Goal: Transaction & Acquisition: Purchase product/service

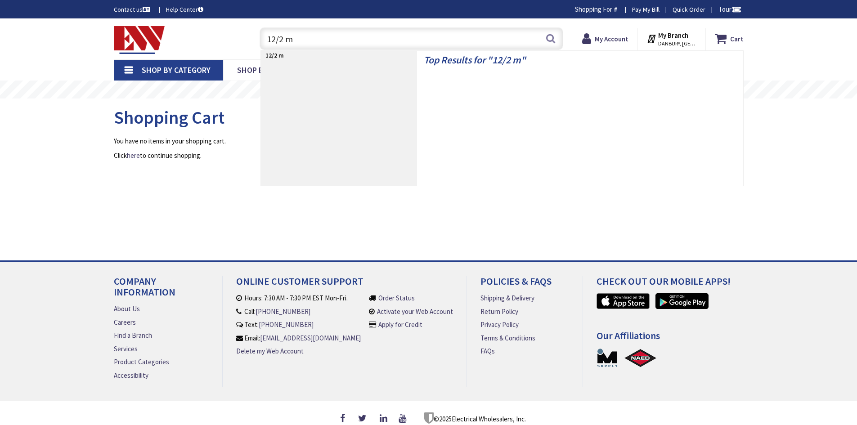
type input "12/2 mc"
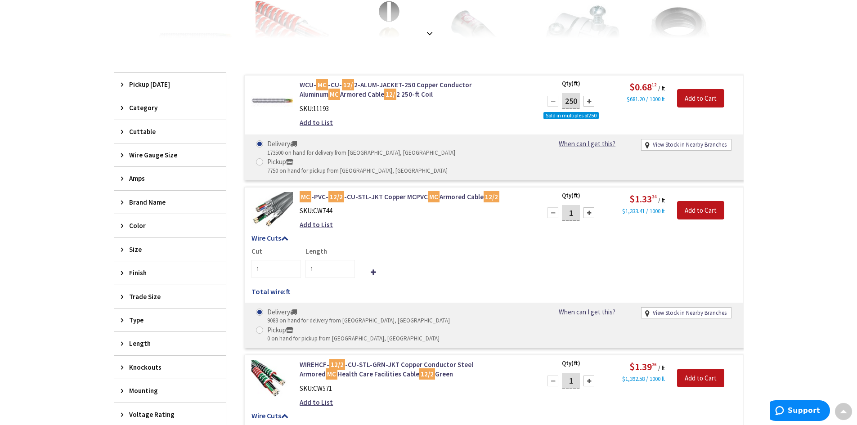
scroll to position [225, 0]
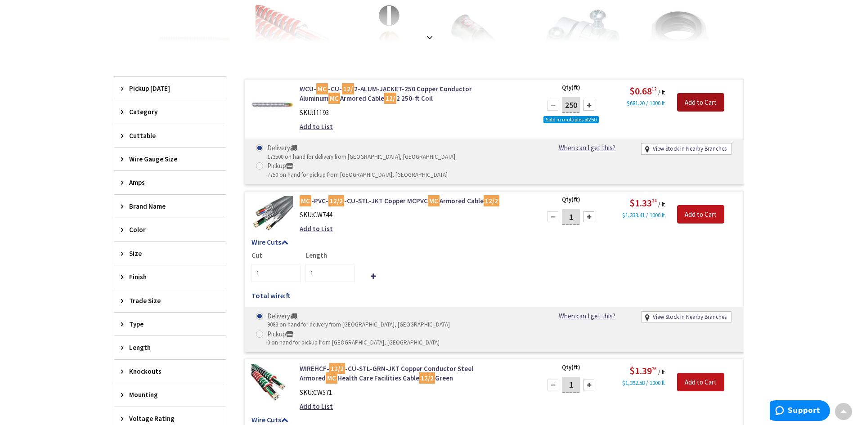
click at [705, 102] on input "Add to Cart" at bounding box center [700, 102] width 47 height 19
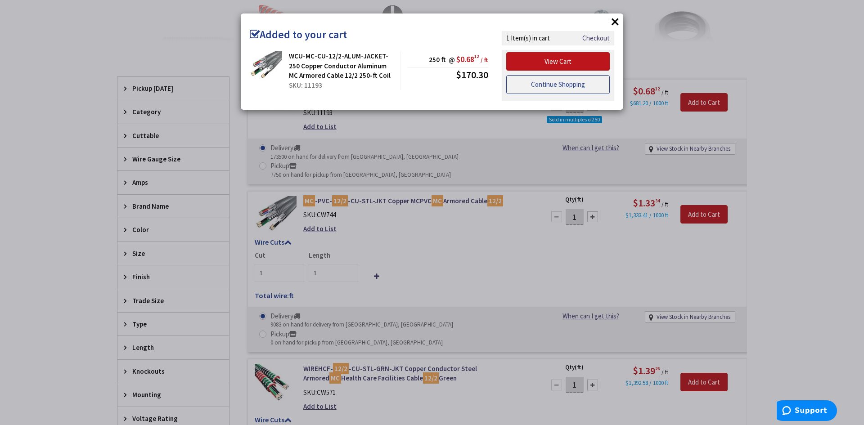
click at [567, 88] on link "Continue Shopping" at bounding box center [558, 84] width 104 height 19
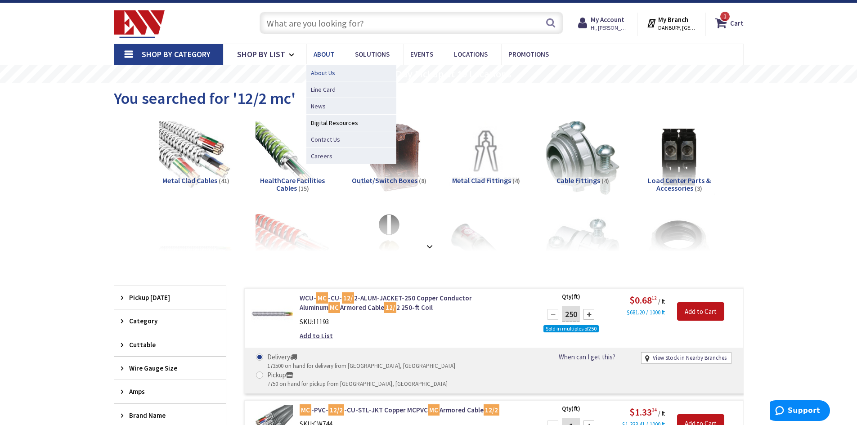
scroll to position [0, 0]
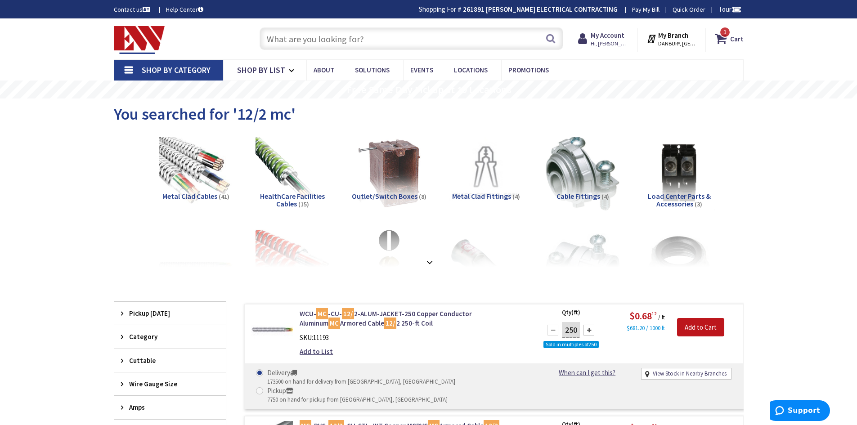
click at [329, 43] on input "text" at bounding box center [412, 38] width 304 height 23
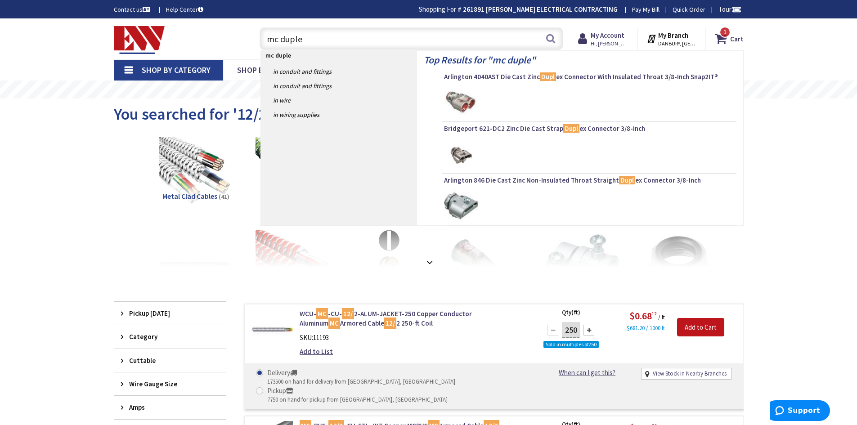
type input "mc duplex"
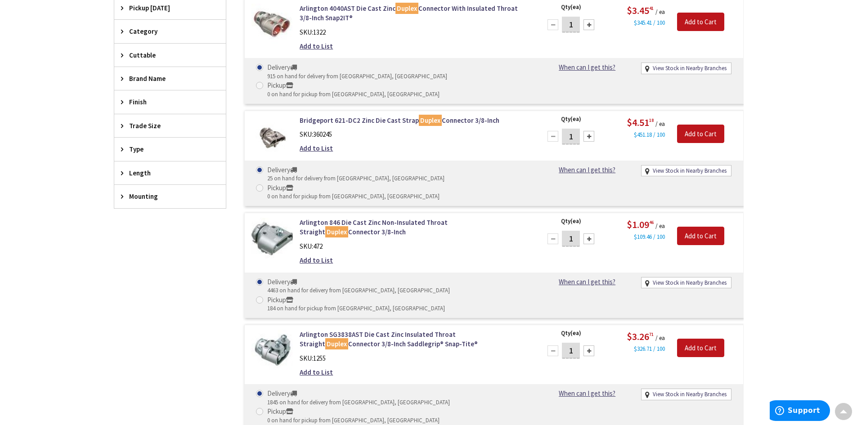
scroll to position [135, 0]
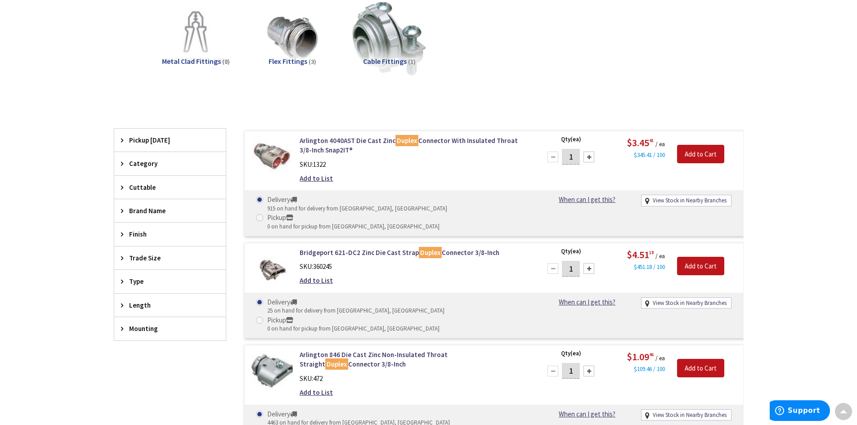
click at [577, 363] on input "1" at bounding box center [571, 371] width 18 height 16
type input "18"
click at [695, 359] on input "Add to Cart" at bounding box center [700, 368] width 47 height 19
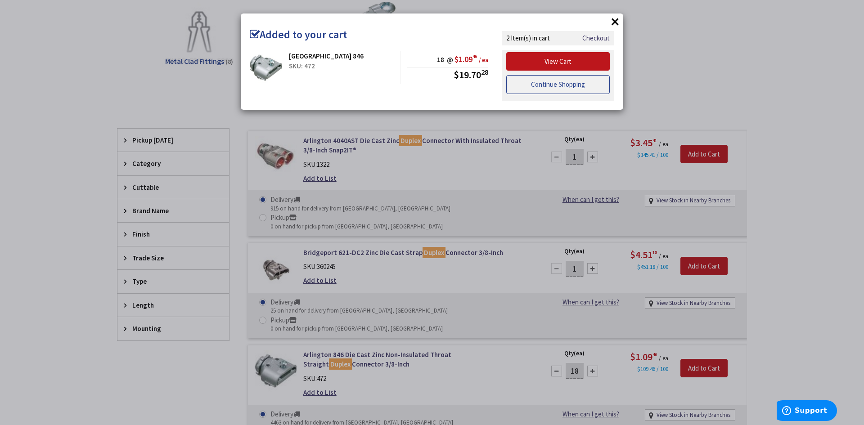
click at [567, 83] on link "Continue Shopping" at bounding box center [558, 84] width 104 height 19
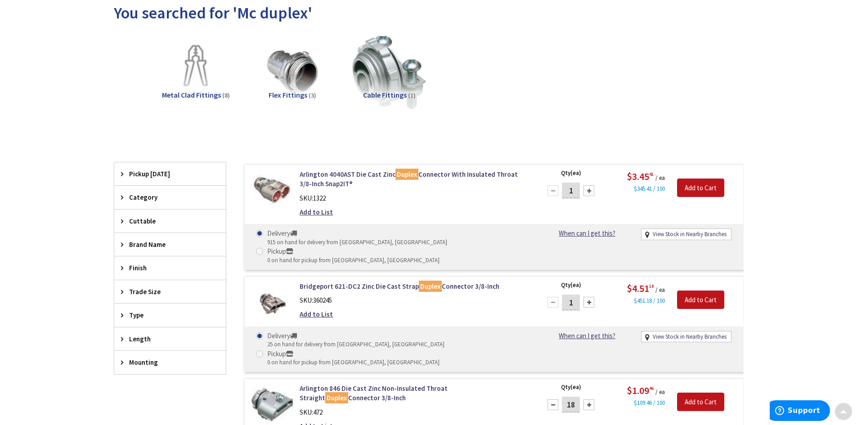
scroll to position [0, 0]
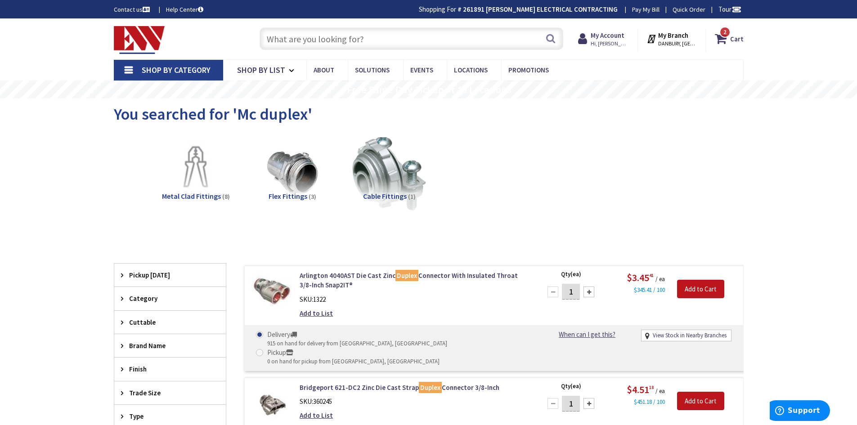
click at [325, 37] on input "text" at bounding box center [412, 38] width 304 height 23
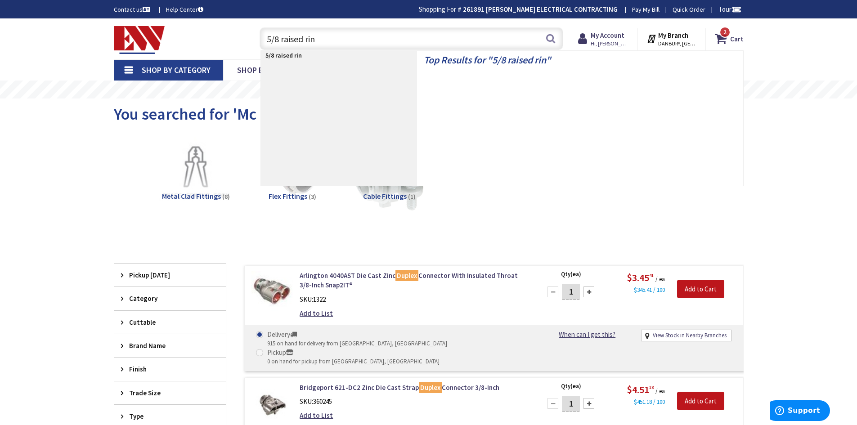
type input "5/8 raised ring"
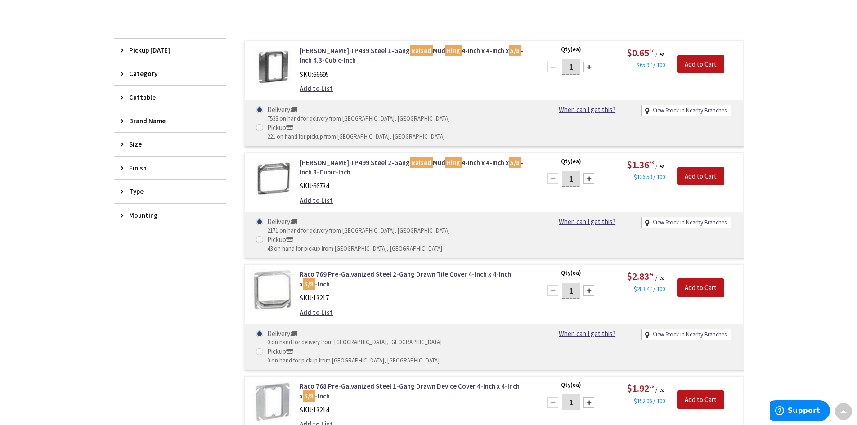
scroll to position [180, 0]
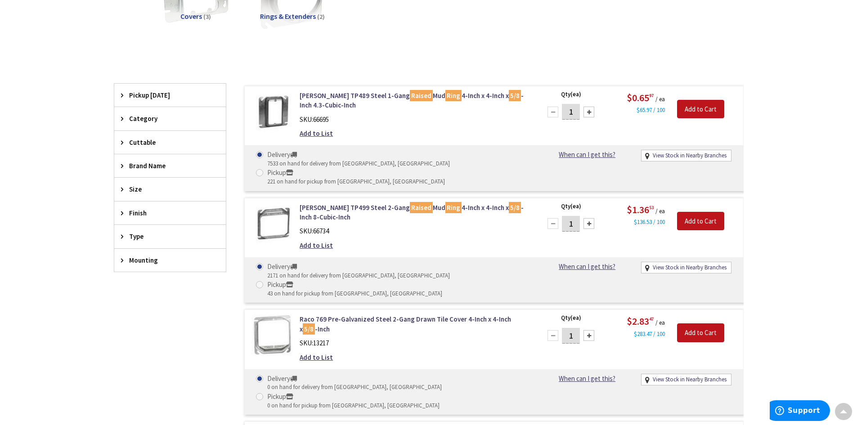
click at [578, 115] on input "1" at bounding box center [571, 112] width 18 height 16
drag, startPoint x: 576, startPoint y: 113, endPoint x: 544, endPoint y: 116, distance: 32.1
click at [544, 116] on div "12 Please select a quantity" at bounding box center [571, 112] width 58 height 18
click at [572, 116] on input "16" at bounding box center [571, 112] width 18 height 16
type input "18"
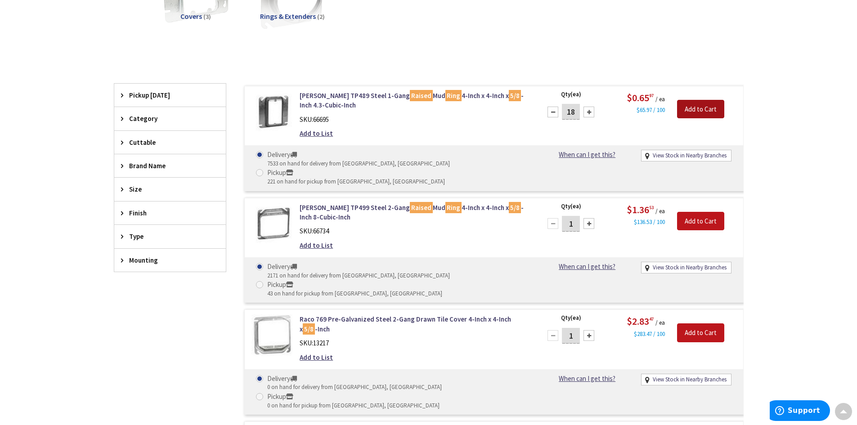
click at [698, 112] on input "Add to Cart" at bounding box center [700, 109] width 47 height 19
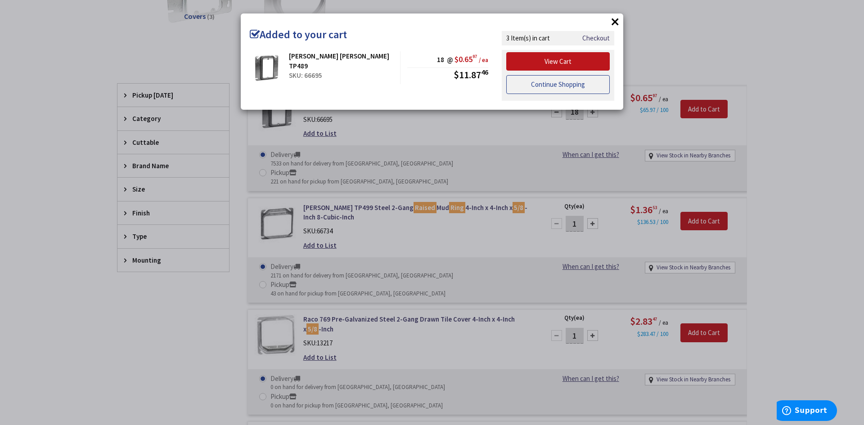
click at [549, 84] on link "Continue Shopping" at bounding box center [558, 84] width 104 height 19
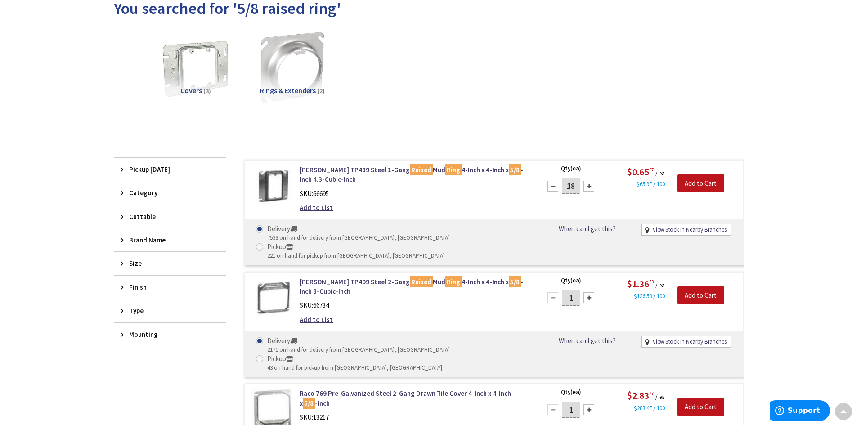
scroll to position [0, 0]
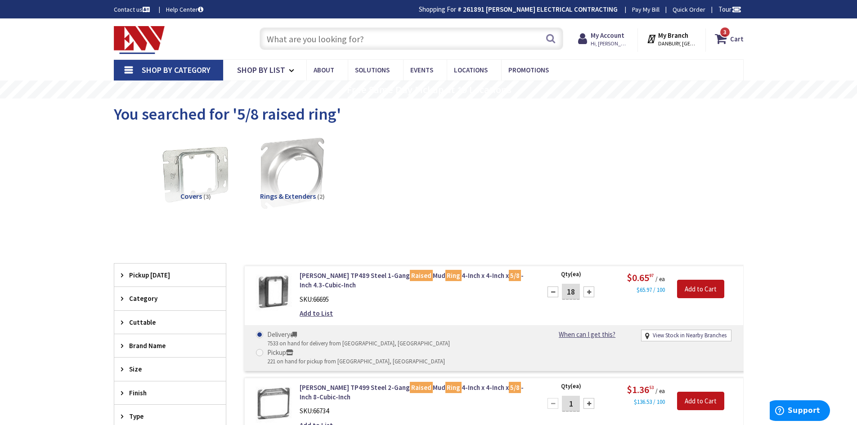
click at [376, 38] on input "text" at bounding box center [412, 38] width 304 height 23
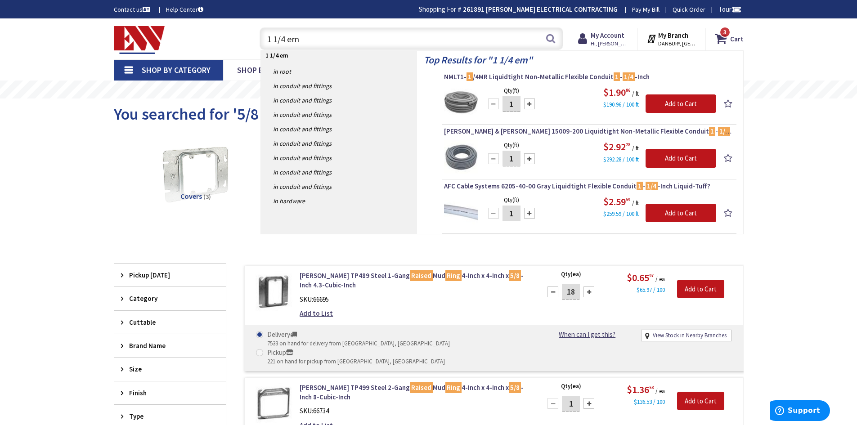
type input "1 1/4 emt"
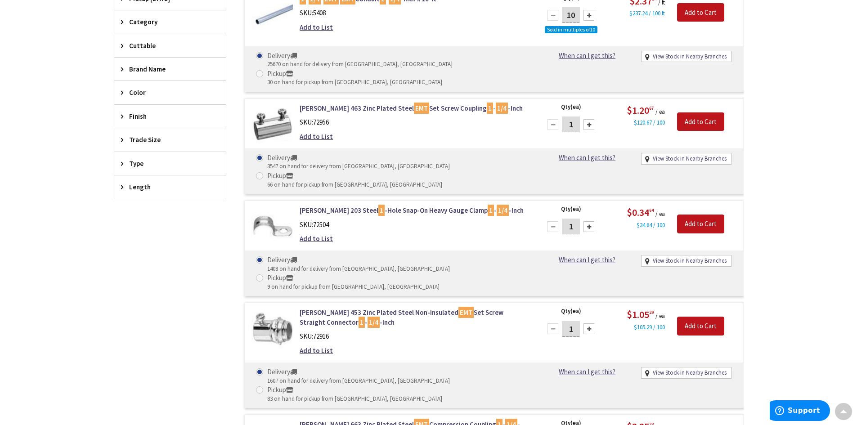
click at [576, 219] on input "1" at bounding box center [571, 227] width 18 height 16
type input "12"
click at [704, 215] on input "Add to Cart" at bounding box center [700, 224] width 47 height 19
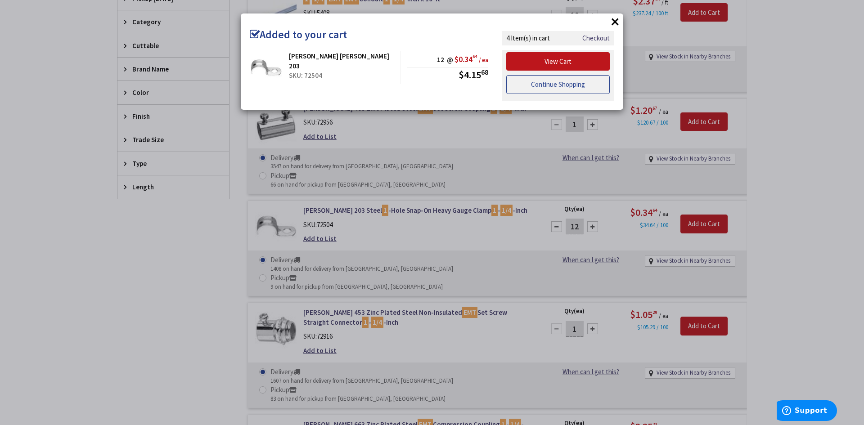
click at [565, 81] on link "Continue Shopping" at bounding box center [558, 84] width 104 height 19
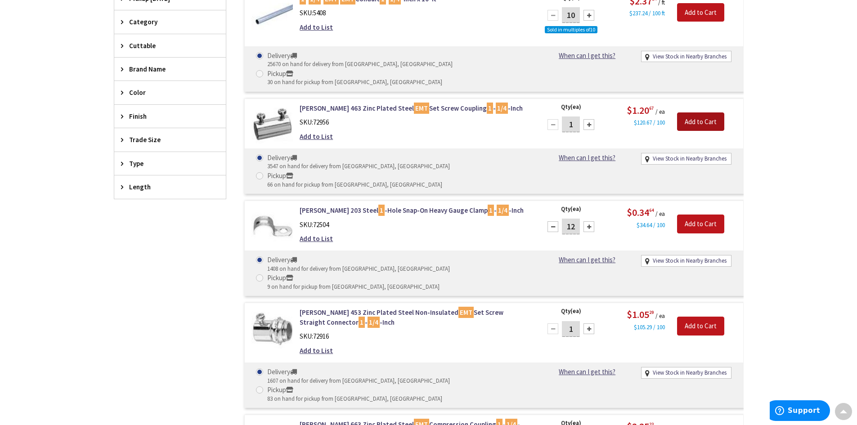
click at [700, 113] on input "Add to Cart" at bounding box center [700, 122] width 47 height 19
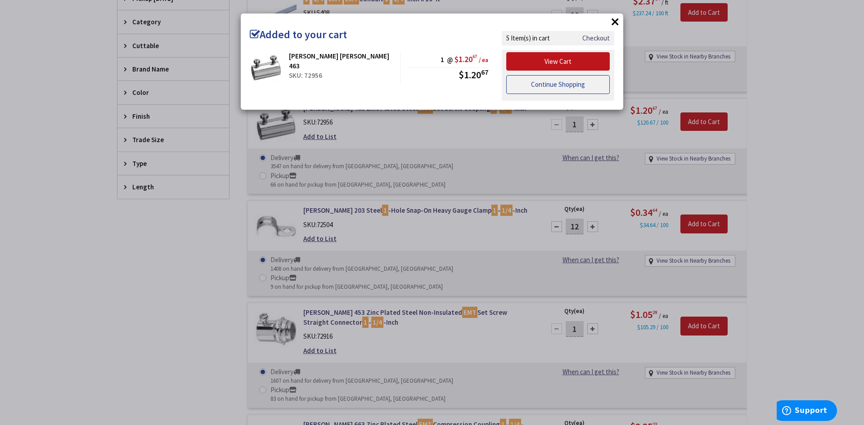
click at [560, 82] on link "Continue Shopping" at bounding box center [558, 84] width 104 height 19
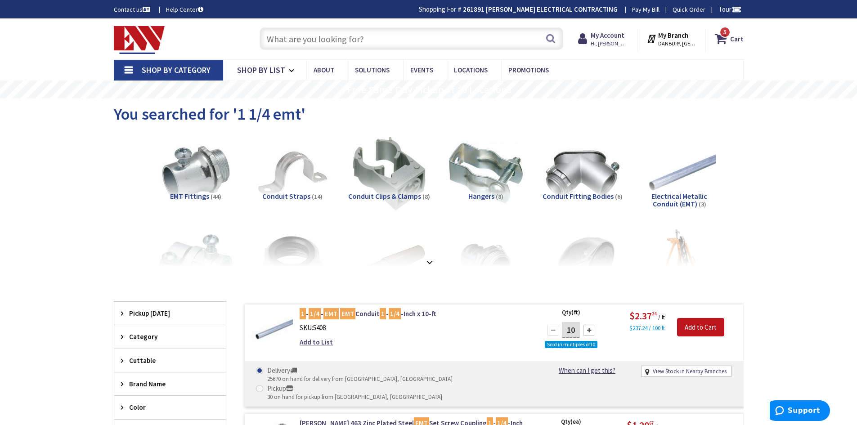
click at [434, 37] on input "text" at bounding box center [412, 38] width 304 height 23
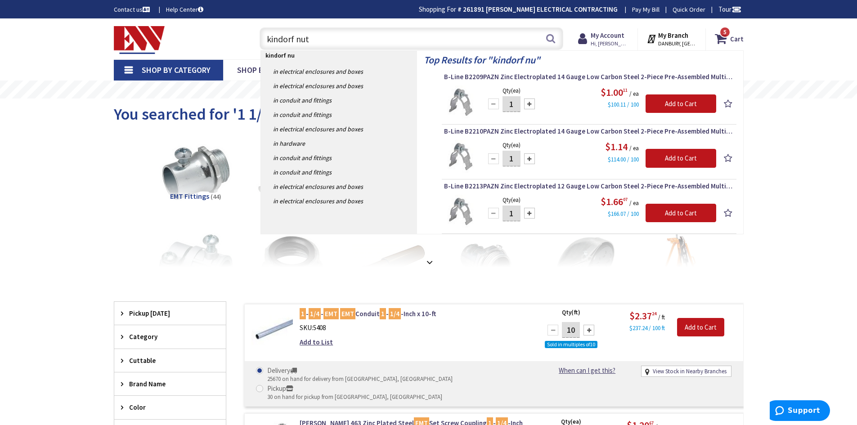
type input "kindorf nuts"
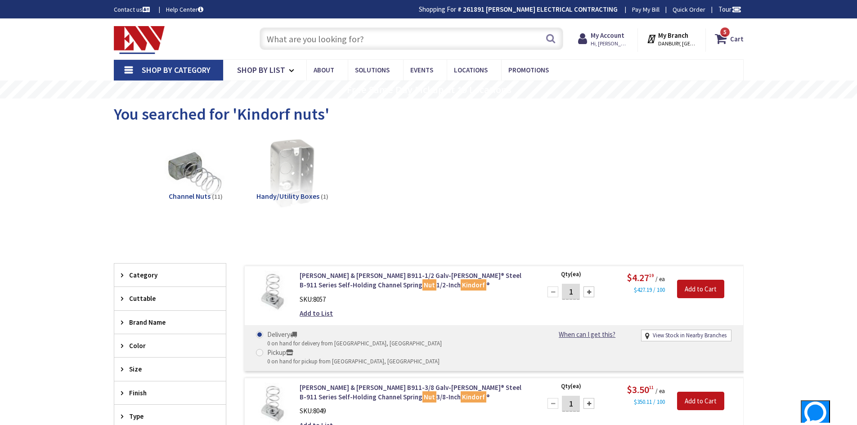
click at [339, 35] on input "text" at bounding box center [412, 38] width 304 height 23
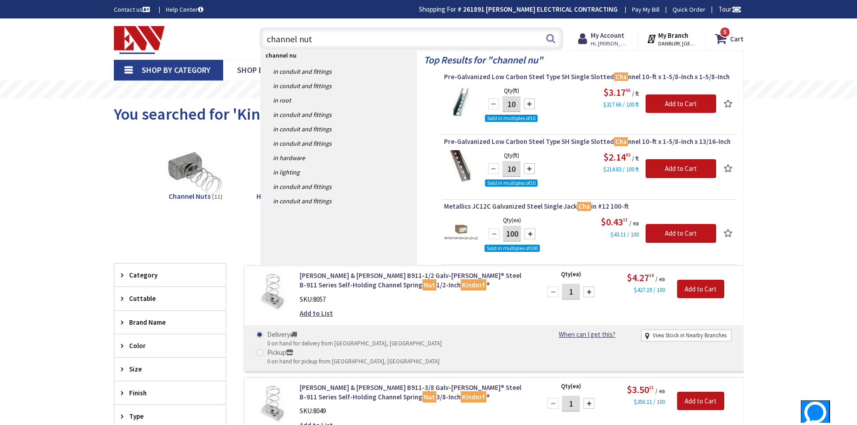
type input "channel nuts"
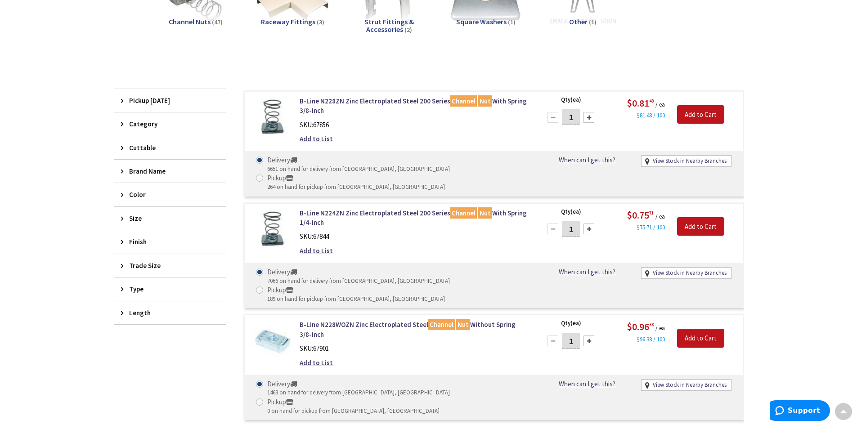
scroll to position [180, 0]
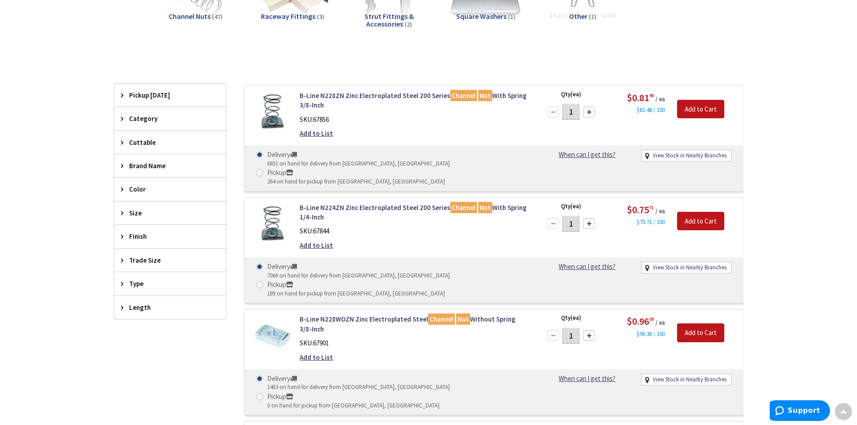
click at [576, 216] on input "1" at bounding box center [571, 224] width 18 height 16
drag, startPoint x: 576, startPoint y: 206, endPoint x: 565, endPoint y: 208, distance: 11.0
click at [565, 216] on input "1" at bounding box center [571, 224] width 18 height 16
type input "24"
click at [701, 212] on input "Add to Cart" at bounding box center [700, 221] width 47 height 19
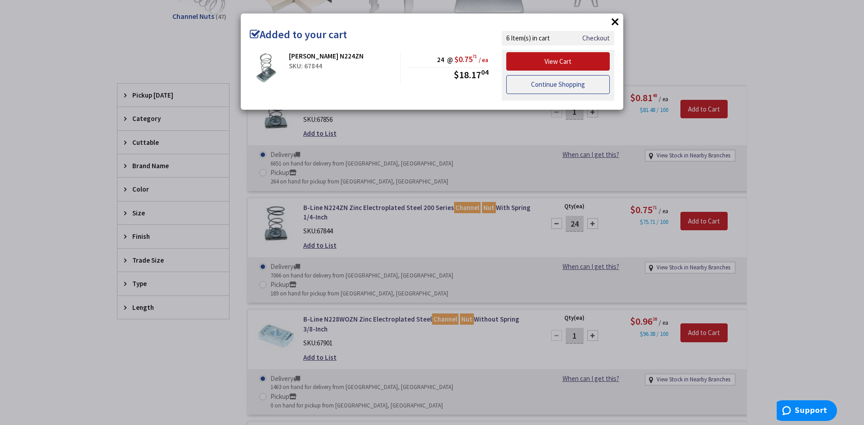
click at [546, 81] on link "Continue Shopping" at bounding box center [558, 84] width 104 height 19
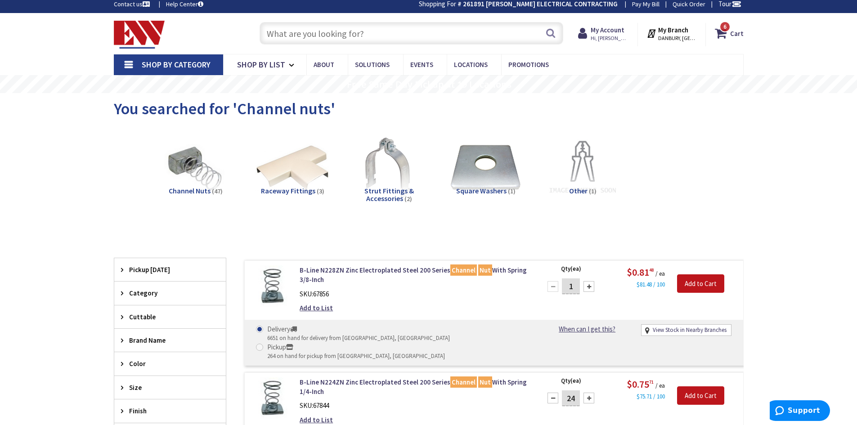
scroll to position [0, 0]
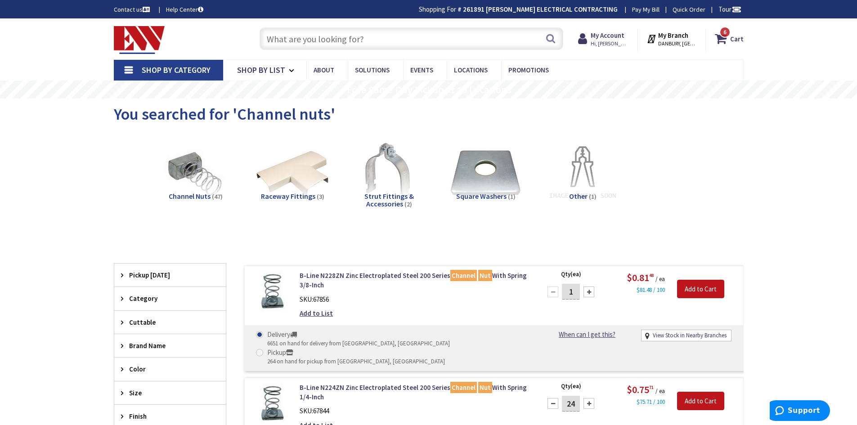
click at [339, 38] on input "text" at bounding box center [412, 38] width 304 height 23
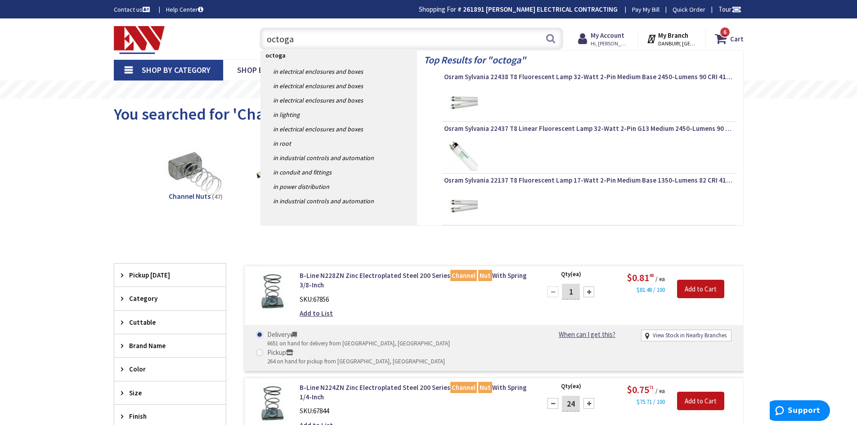
type input "octogan"
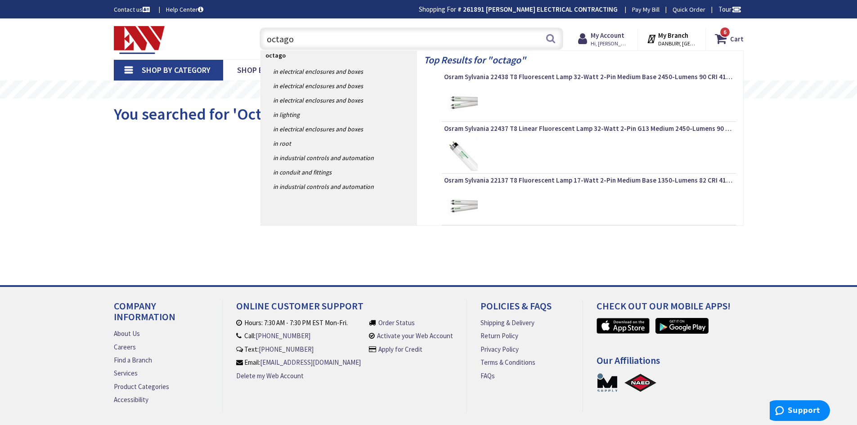
type input "octagon"
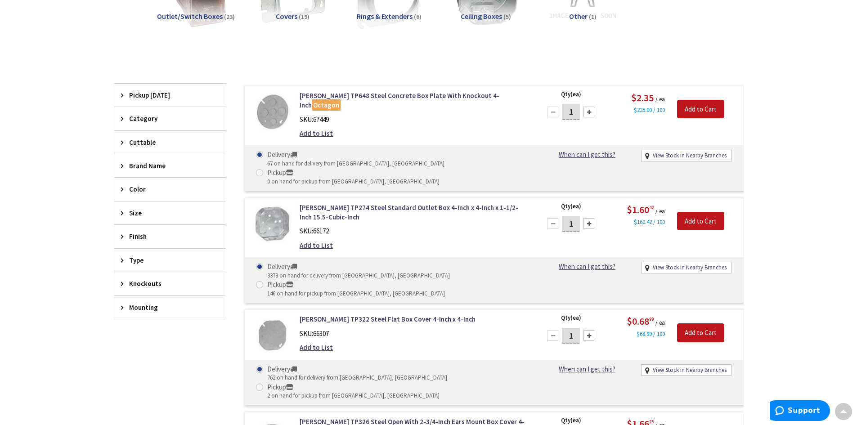
click at [574, 216] on input "1" at bounding box center [571, 224] width 18 height 16
type input "12"
click at [702, 212] on input "Add to Cart" at bounding box center [700, 221] width 47 height 19
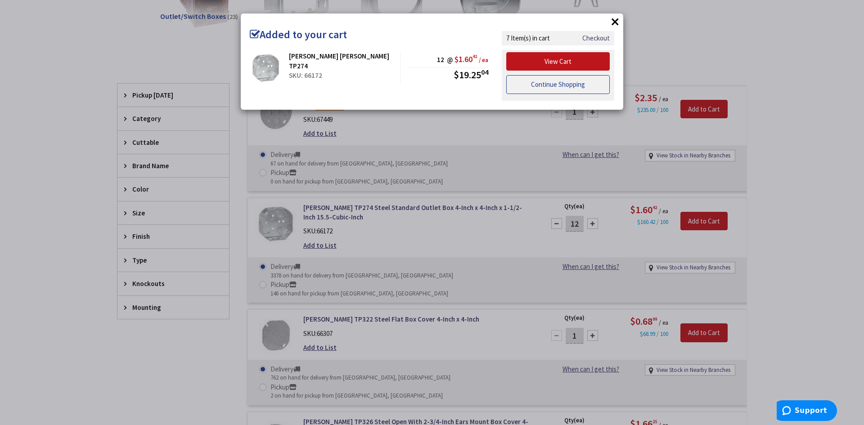
click at [565, 87] on link "Continue Shopping" at bounding box center [558, 84] width 104 height 19
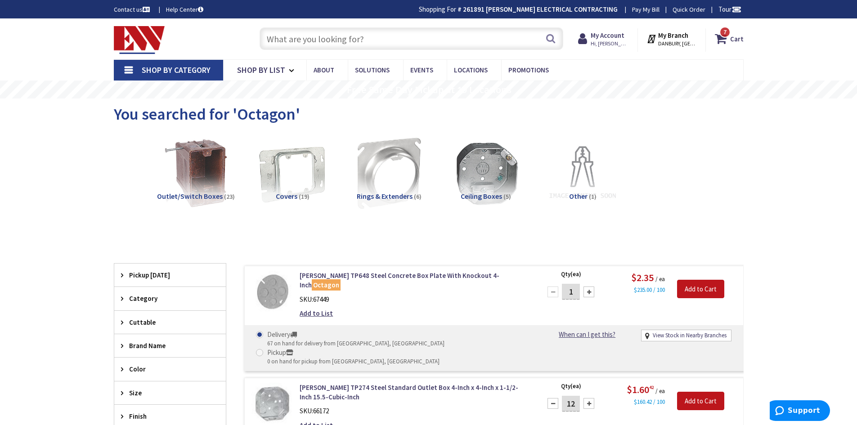
click at [341, 43] on input "text" at bounding box center [412, 38] width 304 height 23
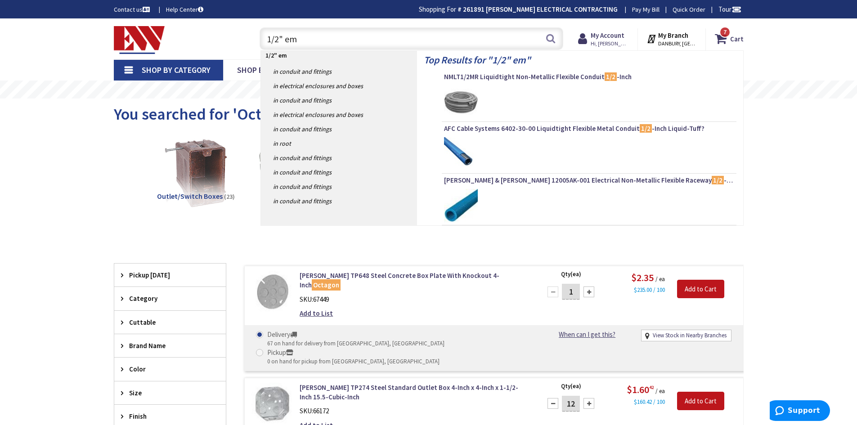
type input "1/2" emt"
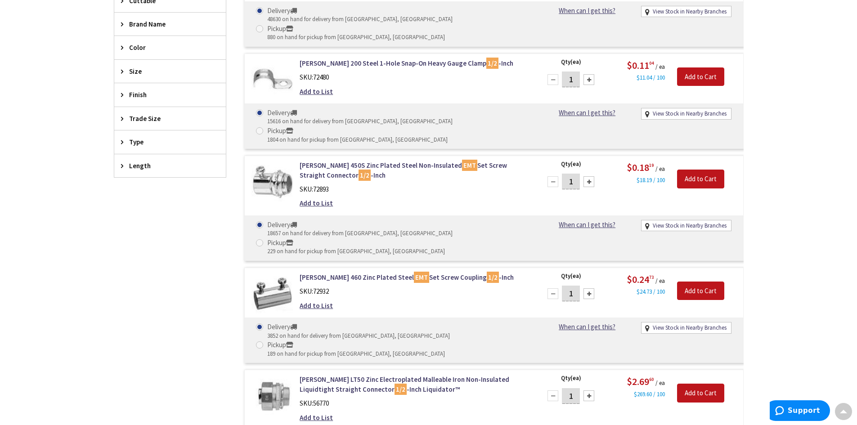
click at [578, 174] on input "1" at bounding box center [571, 182] width 18 height 16
type input "18"
click at [705, 170] on input "Add to Cart" at bounding box center [700, 179] width 47 height 19
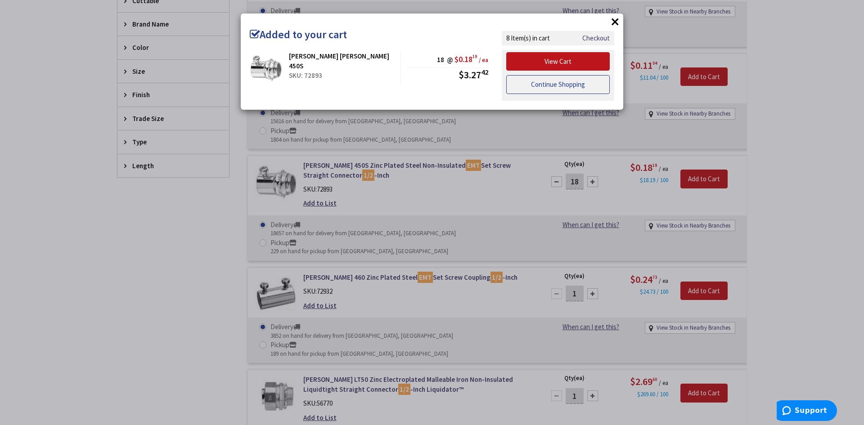
click at [573, 85] on link "Continue Shopping" at bounding box center [558, 84] width 104 height 19
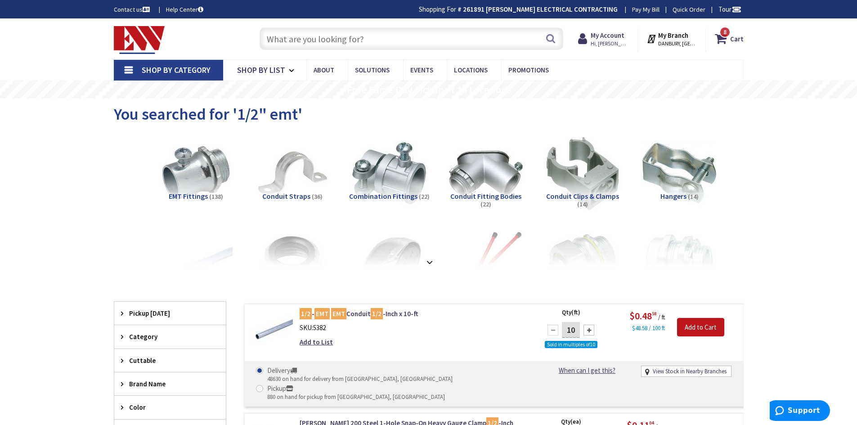
click at [379, 39] on input "text" at bounding box center [412, 38] width 304 height 23
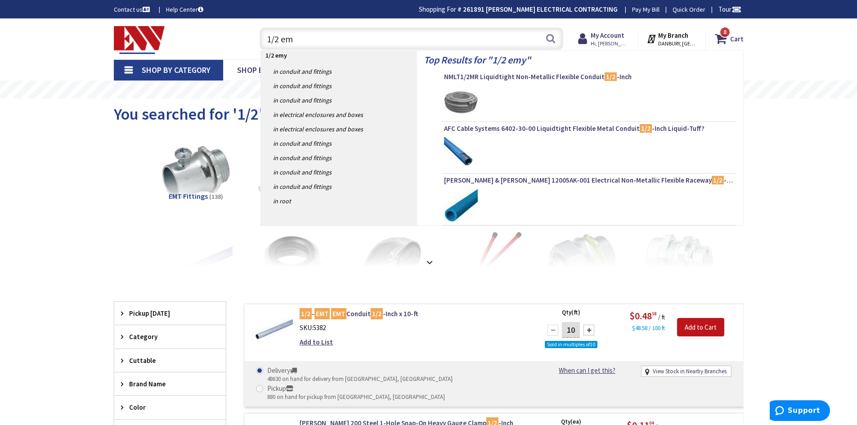
type input "1/2 emt"
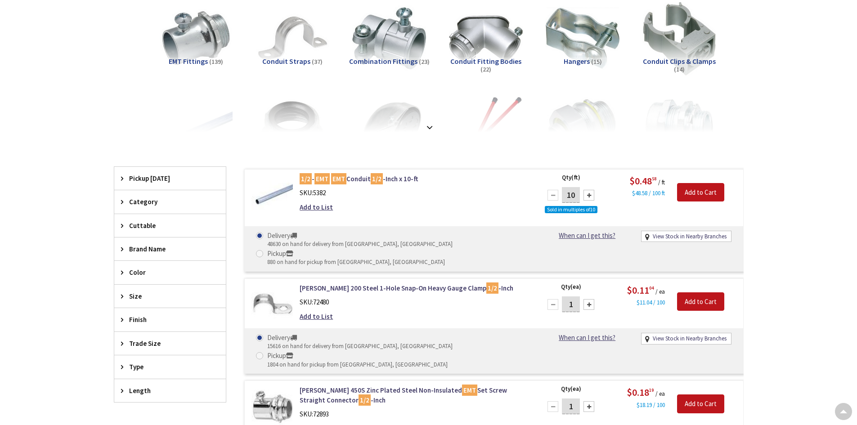
click at [579, 193] on input "10" at bounding box center [571, 195] width 18 height 16
type input "100"
click at [703, 190] on input "Add to Cart" at bounding box center [700, 192] width 47 height 19
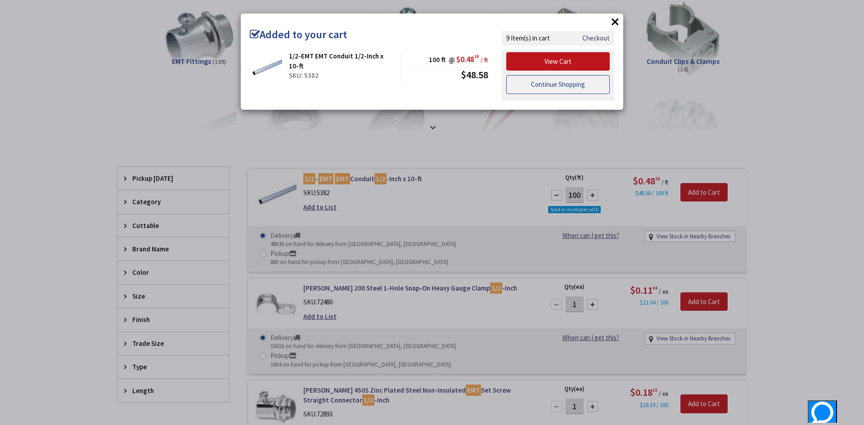
click at [548, 87] on link "Continue Shopping" at bounding box center [558, 84] width 104 height 19
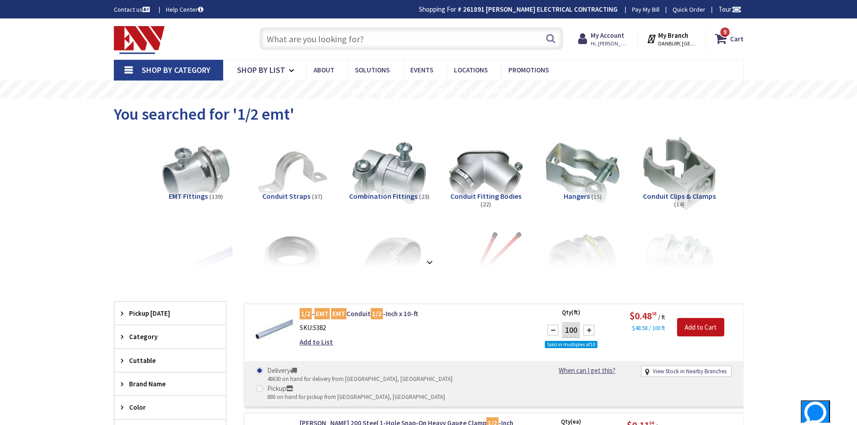
click at [345, 31] on input "text" at bounding box center [412, 38] width 304 height 23
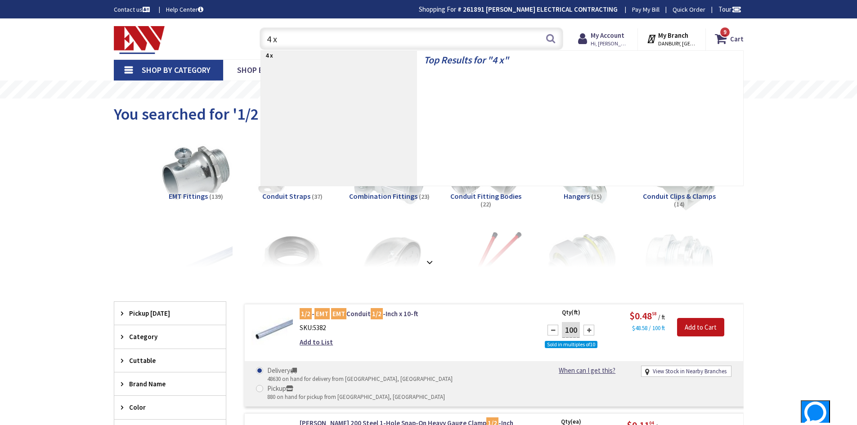
type input "4 x 4"
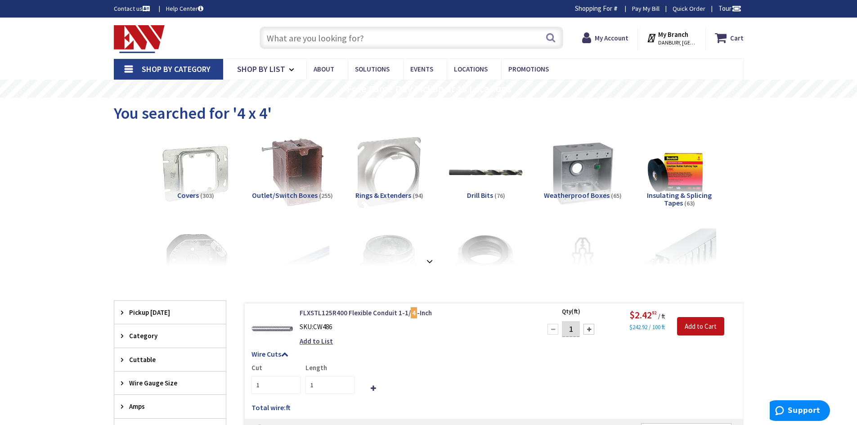
click at [306, 45] on input "text" at bounding box center [412, 38] width 304 height 23
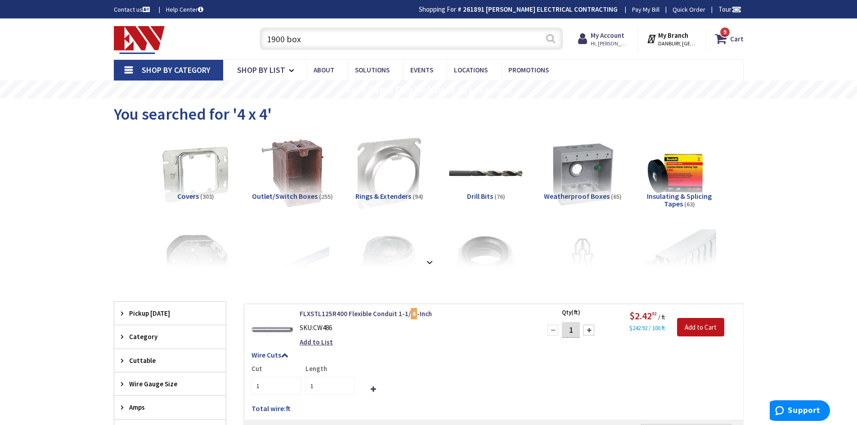
type input "1900 box"
click at [551, 41] on button "Search" at bounding box center [551, 38] width 12 height 20
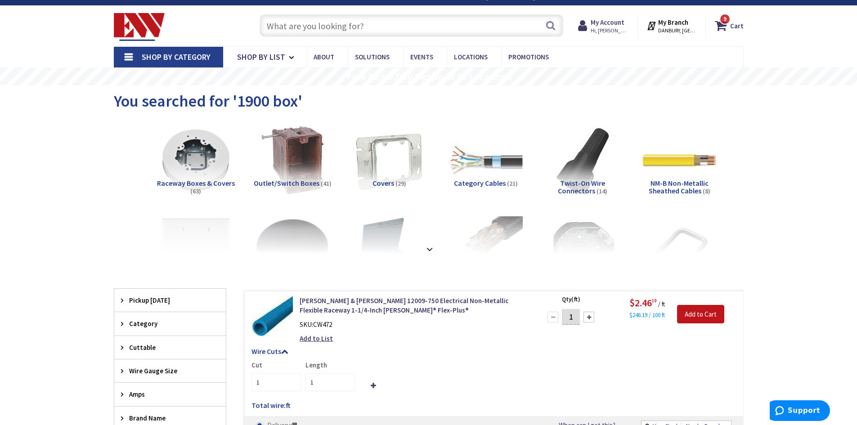
scroll to position [24, 0]
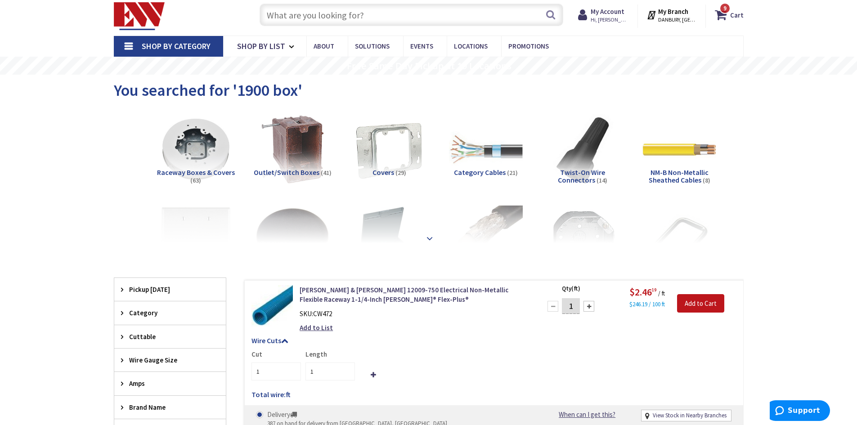
click at [432, 239] on strong at bounding box center [429, 239] width 11 height 10
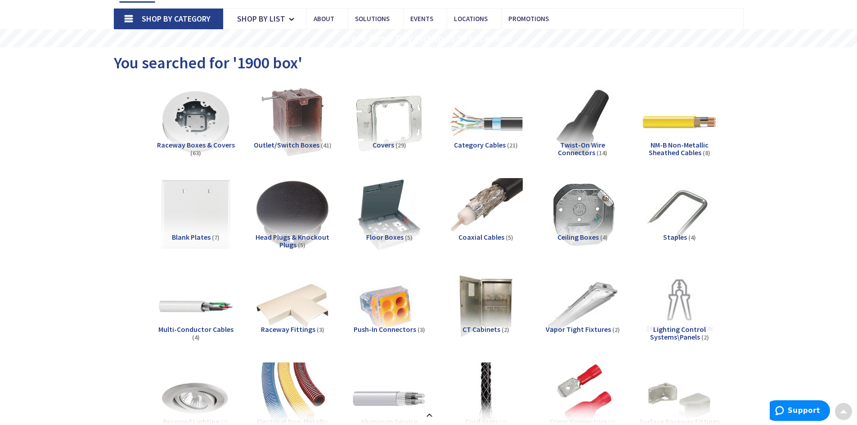
scroll to position [0, 0]
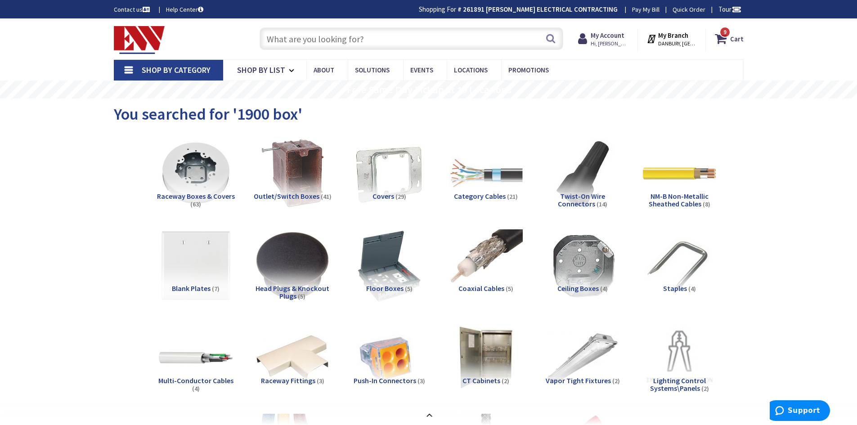
click at [328, 33] on input "text" at bounding box center [412, 38] width 304 height 23
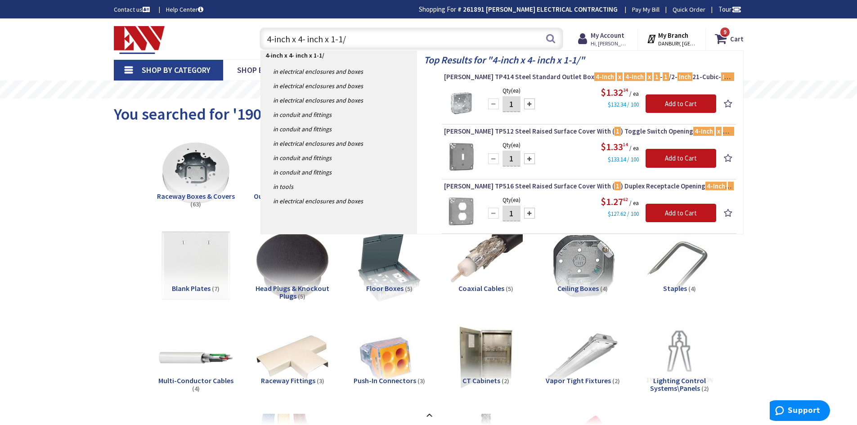
type input "4-inch x 4- inch x 1-1/2"
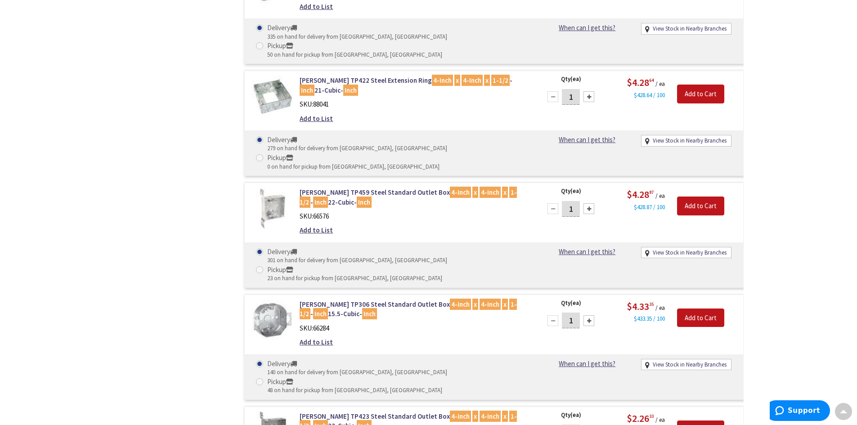
scroll to position [1485, 0]
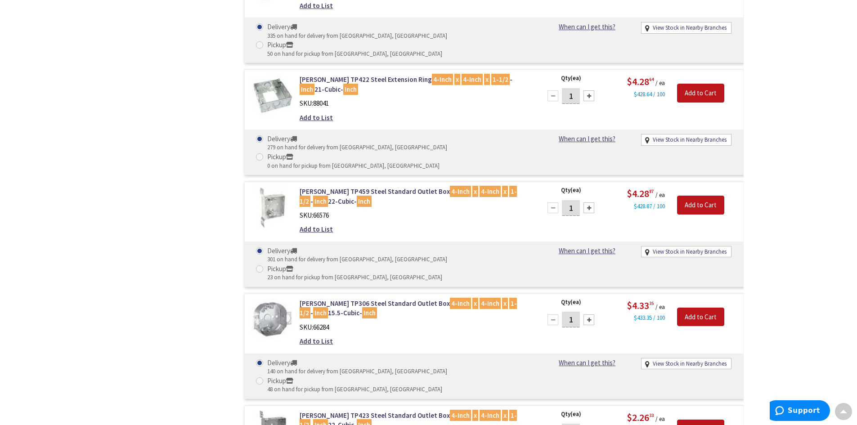
drag, startPoint x: 575, startPoint y: 160, endPoint x: 563, endPoint y: 160, distance: 11.7
click at [563, 424] on input "1" at bounding box center [571, 432] width 18 height 16
type input "10"
click at [694, 420] on input "Add to Cart" at bounding box center [700, 429] width 47 height 19
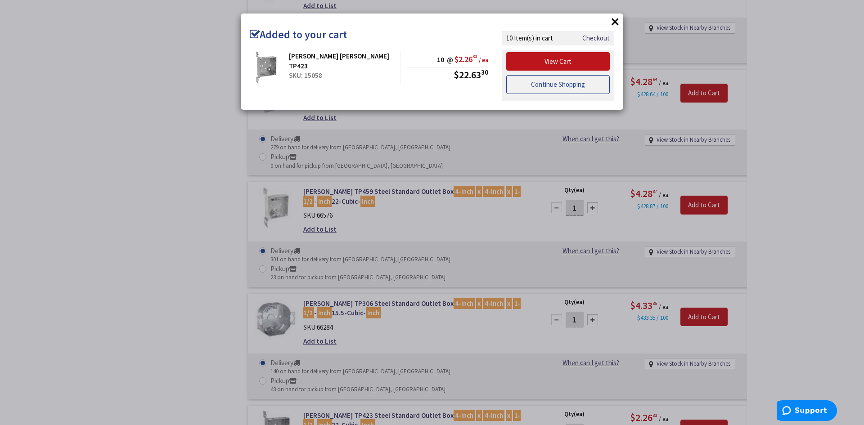
click at [537, 79] on link "Continue Shopping" at bounding box center [558, 84] width 104 height 19
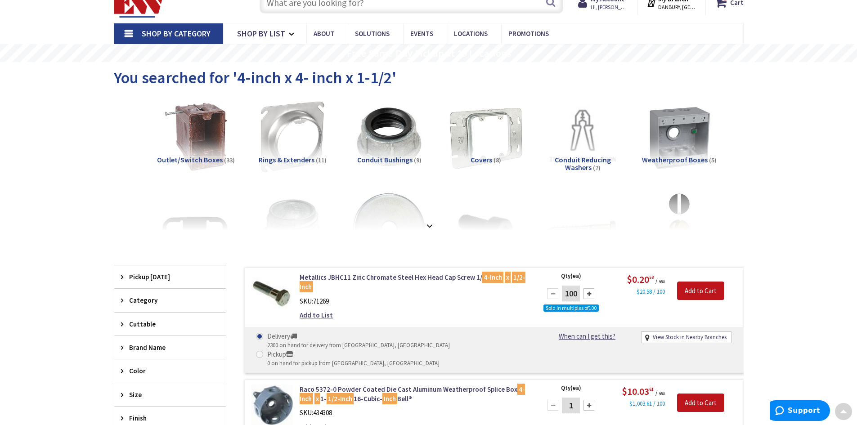
scroll to position [0, 0]
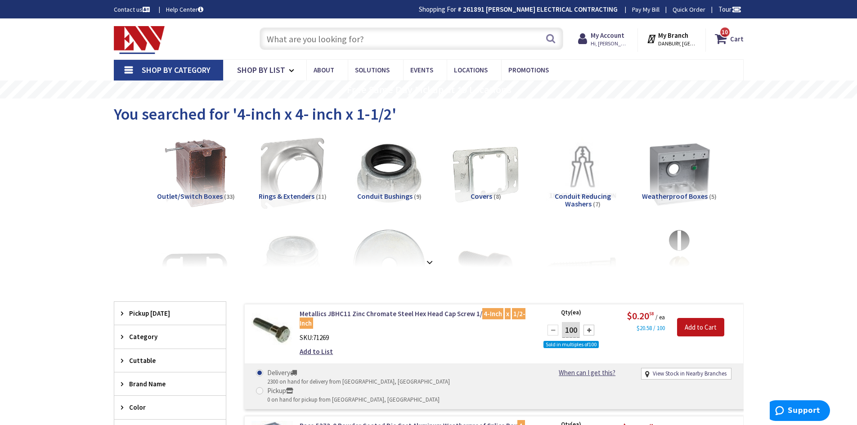
click at [347, 32] on input "text" at bounding box center [412, 38] width 304 height 23
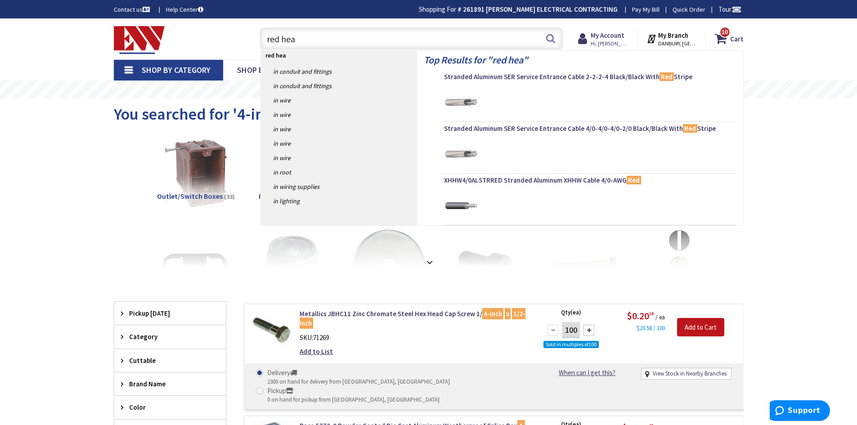
type input "red head"
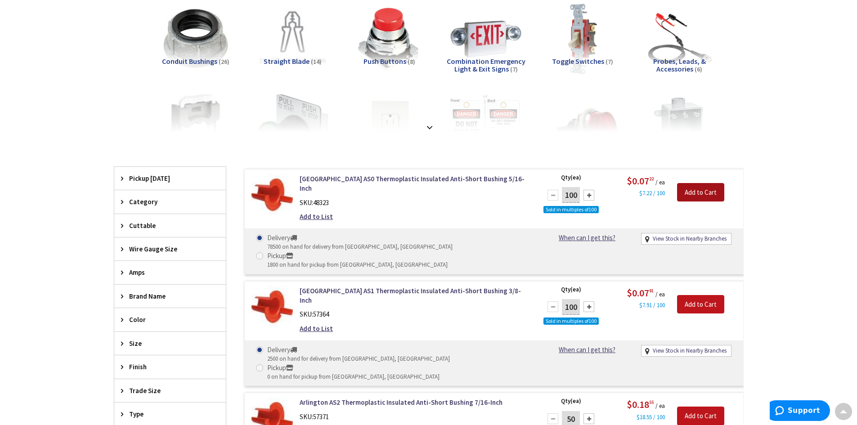
click at [700, 191] on input "Add to Cart" at bounding box center [700, 192] width 47 height 19
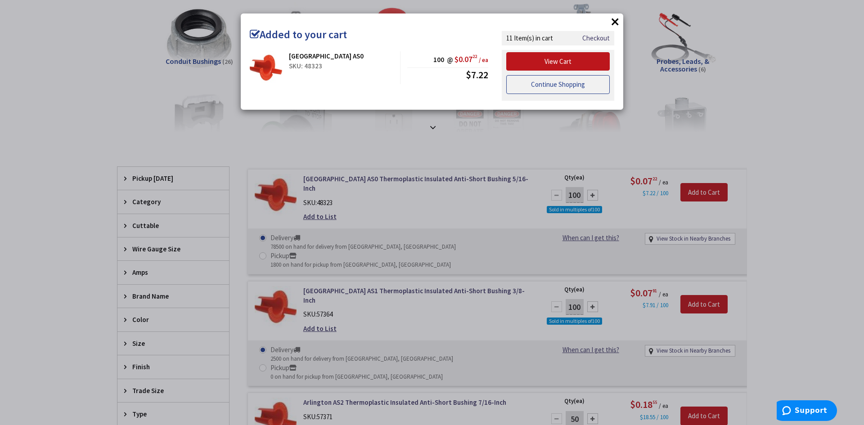
click at [556, 84] on link "Continue Shopping" at bounding box center [558, 84] width 104 height 19
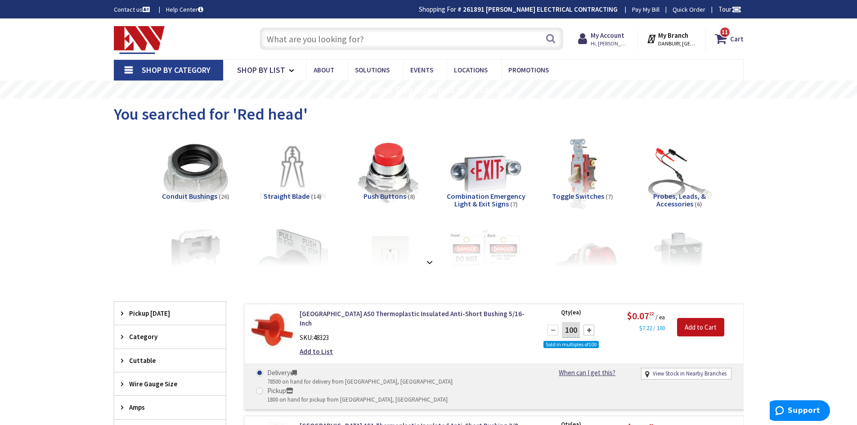
click at [402, 40] on input "text" at bounding box center [412, 38] width 304 height 23
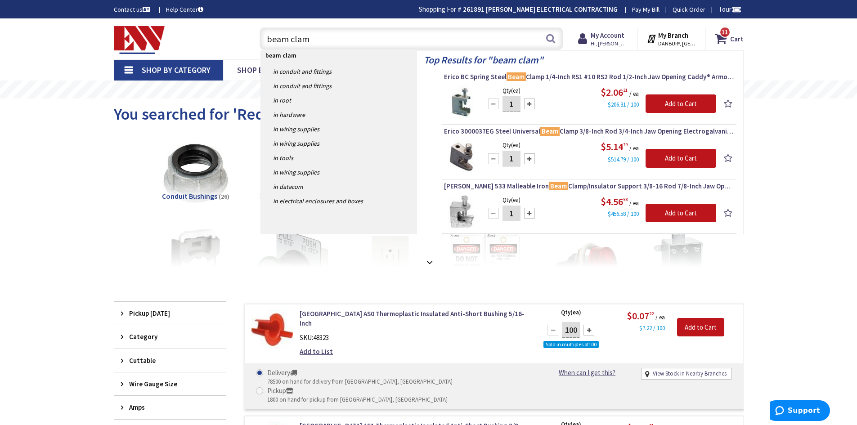
type input "beam clamp"
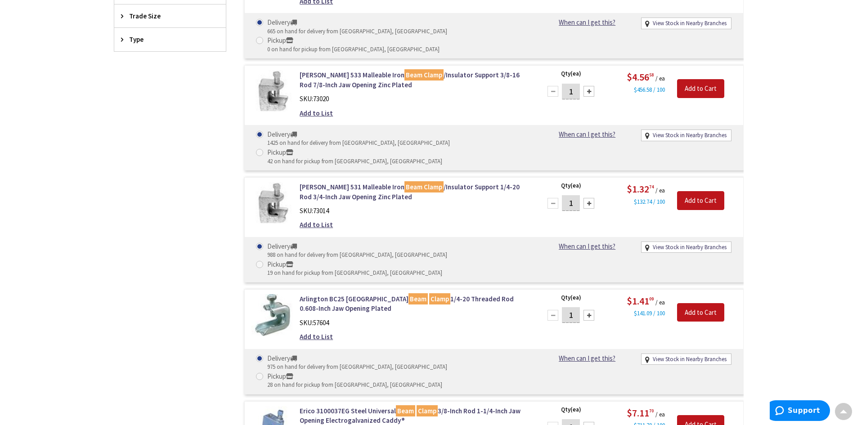
scroll to position [495, 0]
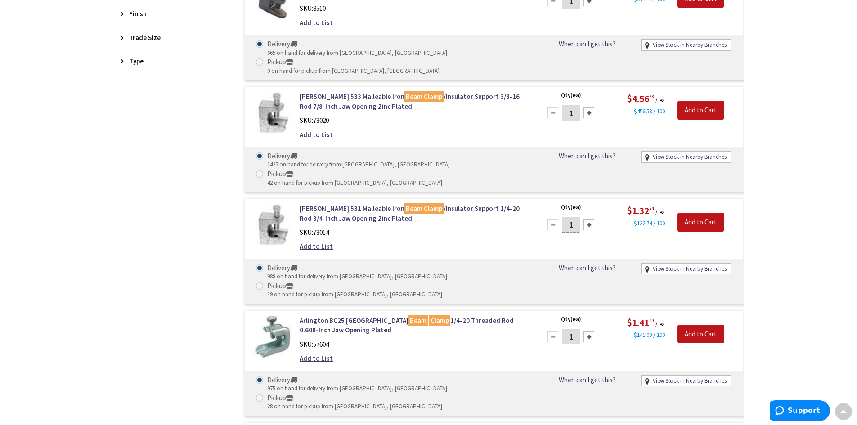
click at [576, 329] on input "1" at bounding box center [571, 337] width 18 height 16
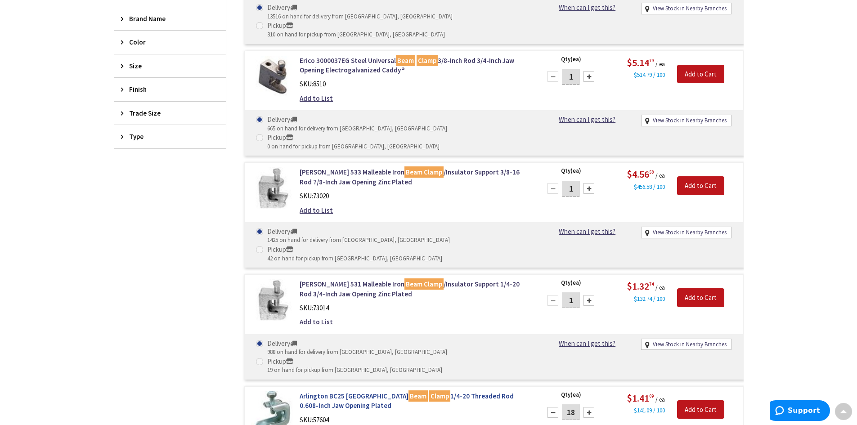
scroll to position [450, 0]
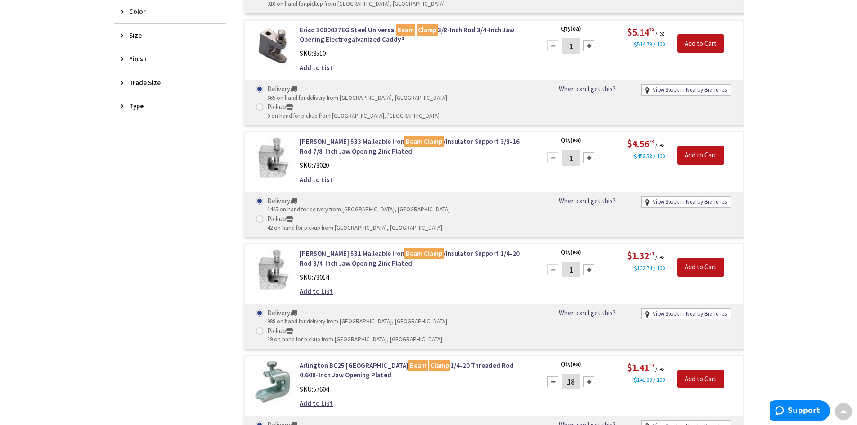
type input "18"
click at [280, 361] on img at bounding box center [273, 382] width 42 height 42
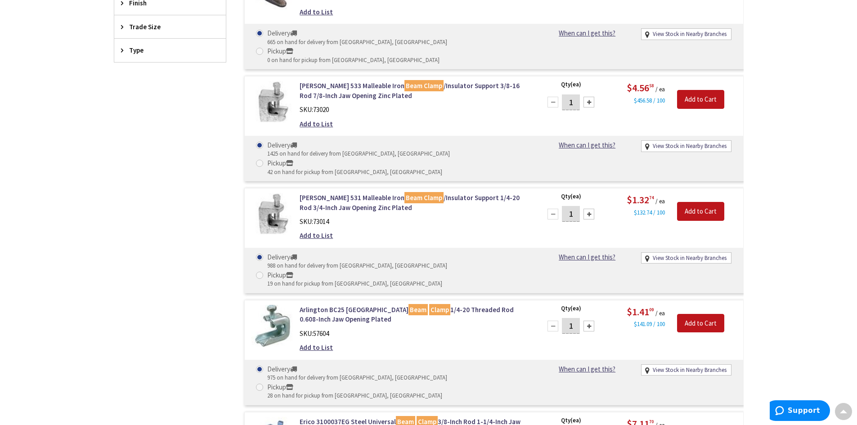
scroll to position [540, 0]
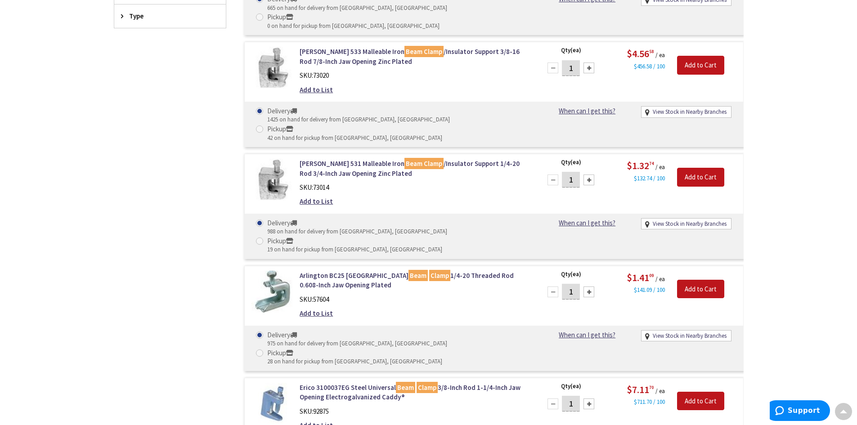
click at [579, 284] on input "1" at bounding box center [571, 292] width 18 height 16
drag, startPoint x: 576, startPoint y: 216, endPoint x: 564, endPoint y: 218, distance: 12.3
click at [564, 284] on input "18" at bounding box center [571, 292] width 18 height 16
type input "24"
click at [695, 280] on input "Add to Cart" at bounding box center [700, 289] width 47 height 19
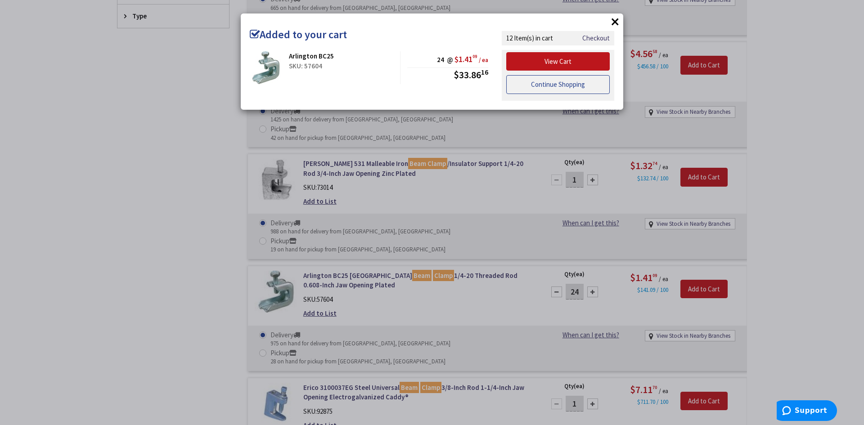
click at [561, 85] on link "Continue Shopping" at bounding box center [558, 84] width 104 height 19
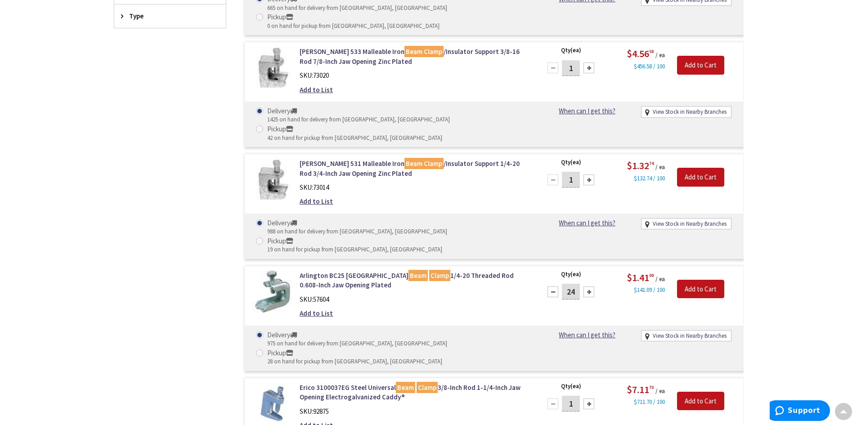
drag, startPoint x: 576, startPoint y: 125, endPoint x: 563, endPoint y: 125, distance: 13.5
click at [563, 172] on input "1" at bounding box center [571, 180] width 18 height 16
type input "4"
click at [704, 168] on input "Add to Cart" at bounding box center [700, 177] width 47 height 19
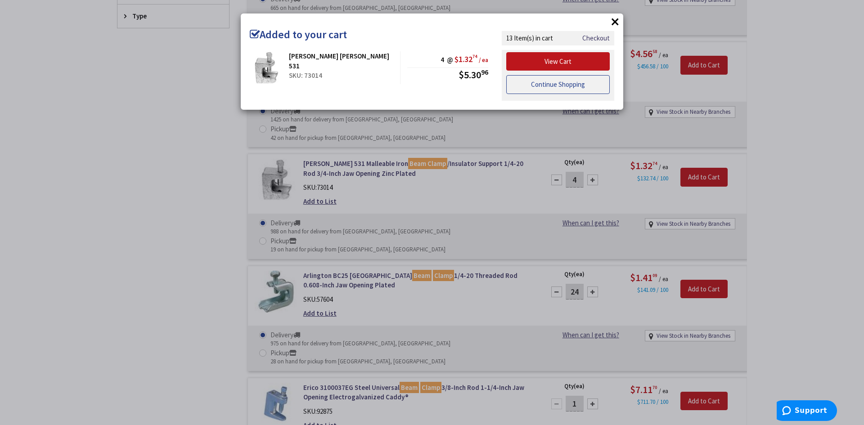
click at [567, 84] on link "Continue Shopping" at bounding box center [558, 84] width 104 height 19
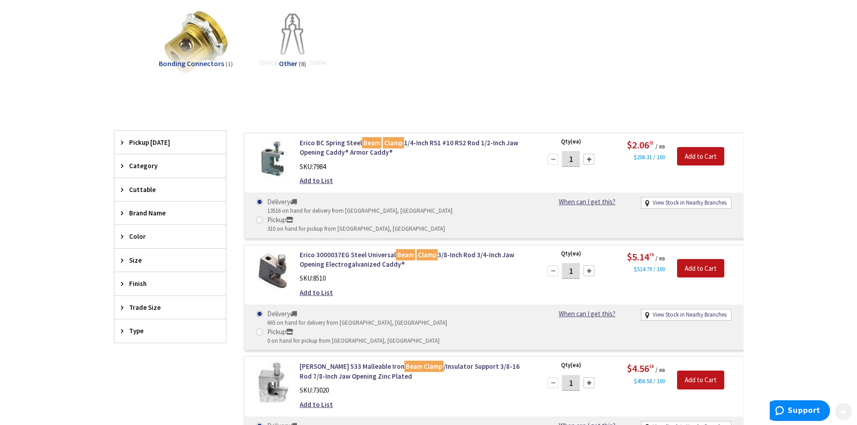
scroll to position [0, 0]
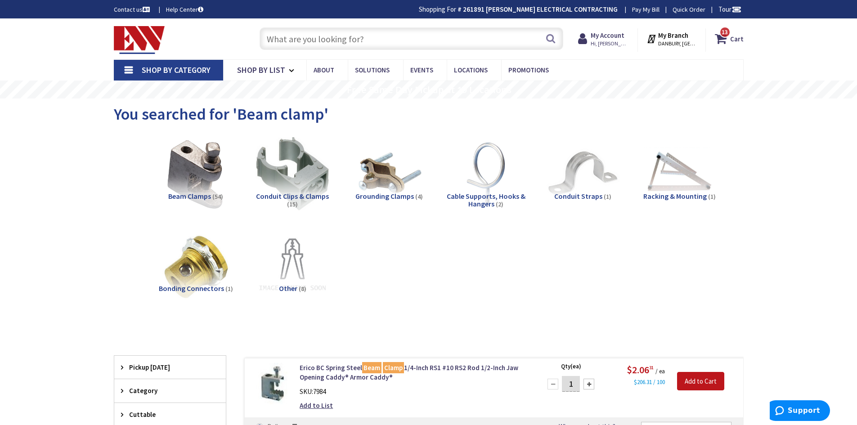
click at [393, 41] on input "text" at bounding box center [412, 38] width 304 height 23
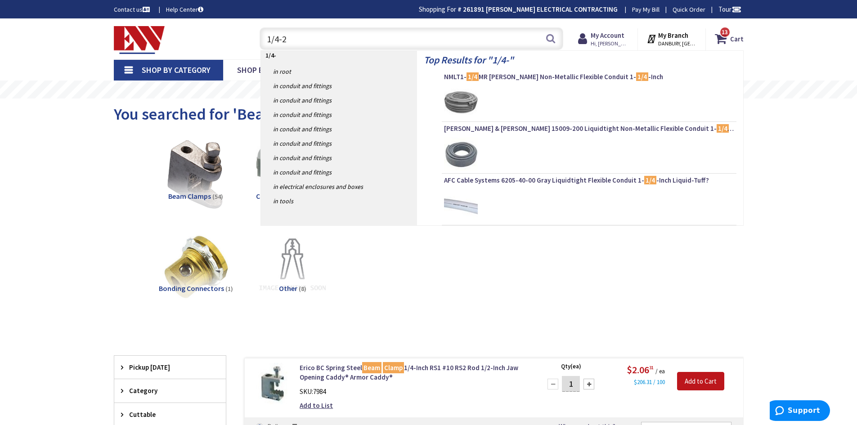
type input "1/4-20"
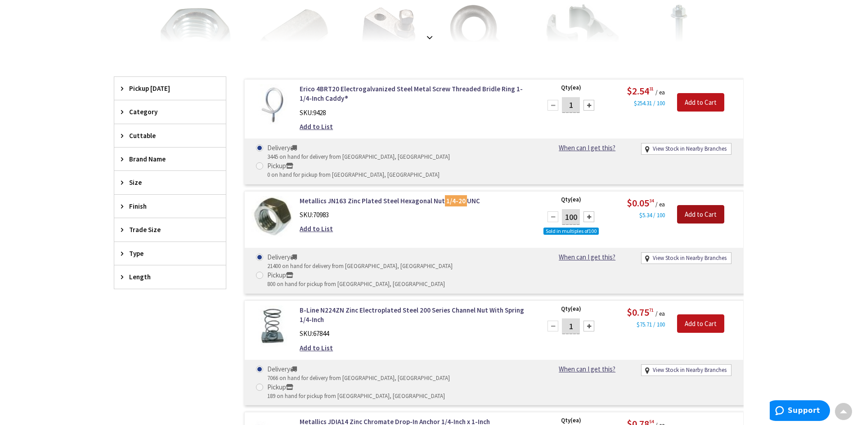
click at [697, 205] on input "Add to Cart" at bounding box center [700, 214] width 47 height 19
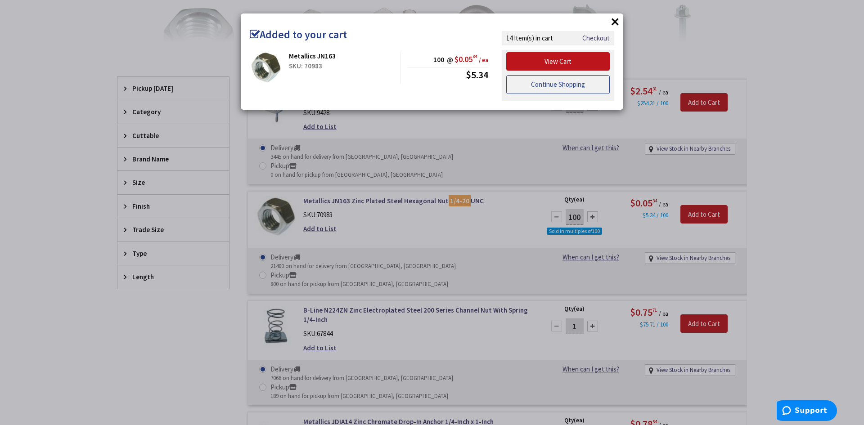
click at [568, 86] on link "Continue Shopping" at bounding box center [558, 84] width 104 height 19
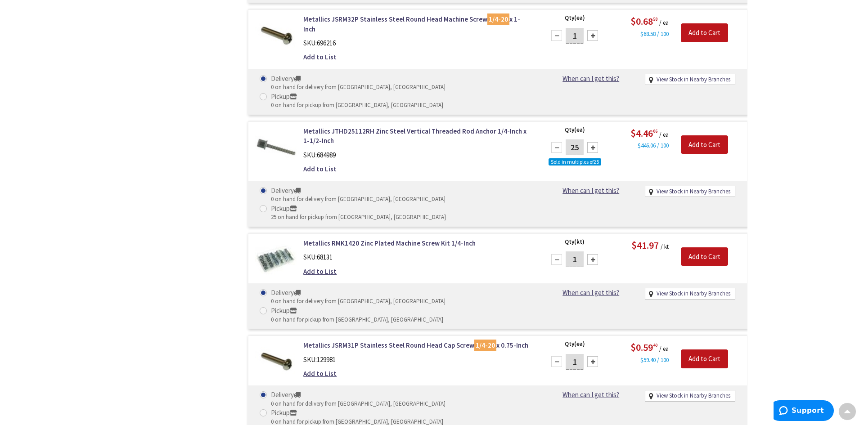
scroll to position [2431, 0]
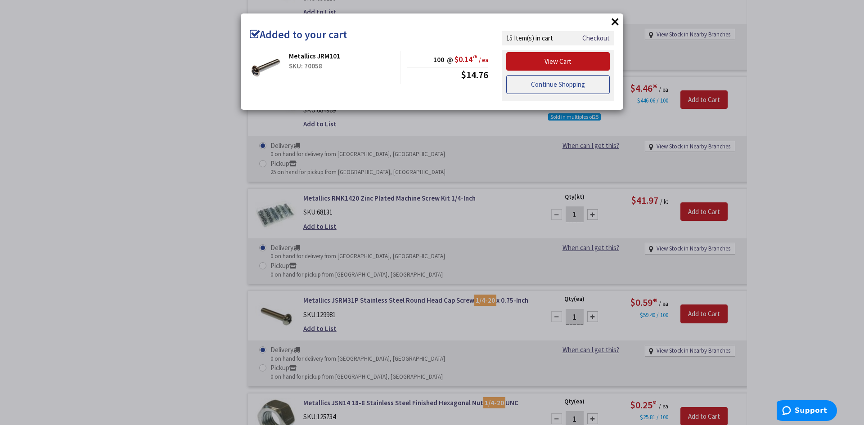
click at [555, 87] on link "Continue Shopping" at bounding box center [558, 84] width 104 height 19
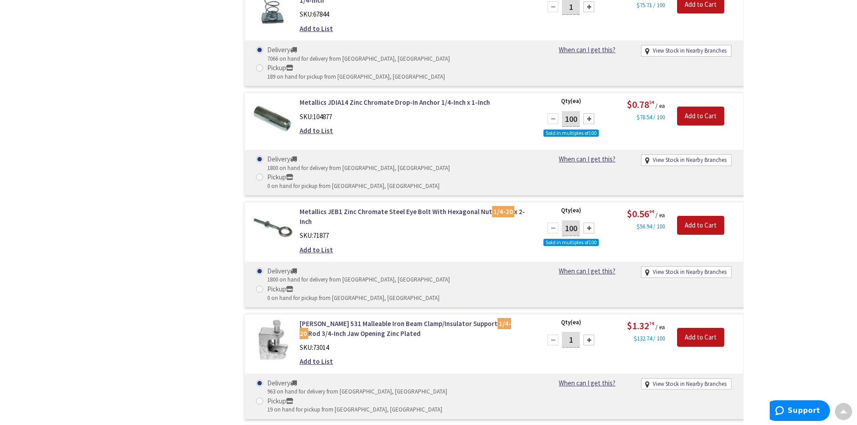
scroll to position [47, 0]
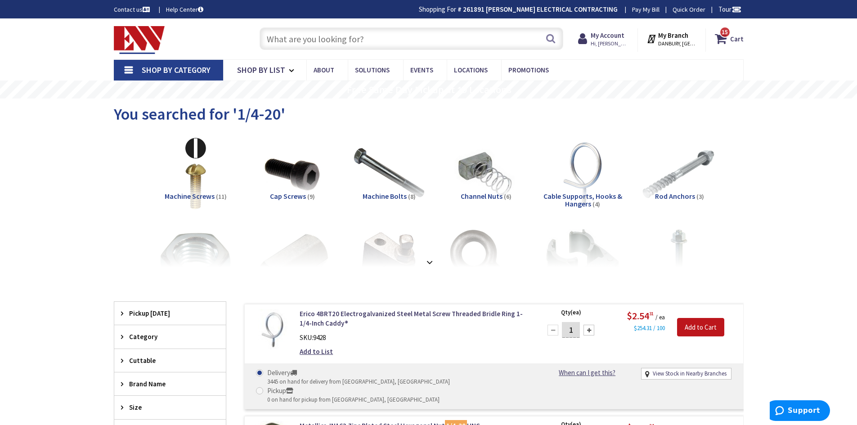
click at [337, 32] on input "text" at bounding box center [412, 38] width 304 height 23
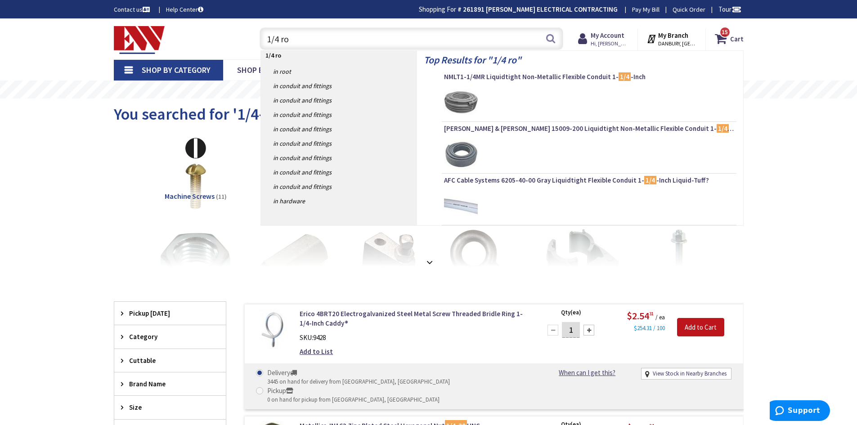
type input "1/4 rod"
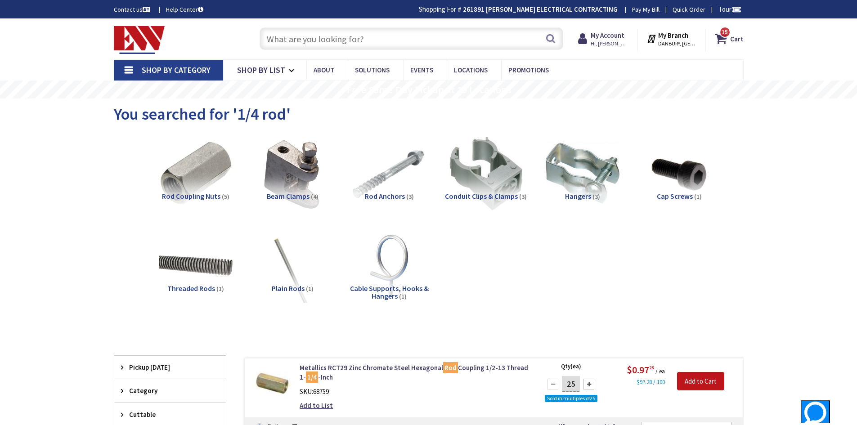
click at [387, 33] on input "text" at bounding box center [412, 38] width 304 height 23
click at [221, 266] on img at bounding box center [195, 265] width 81 height 81
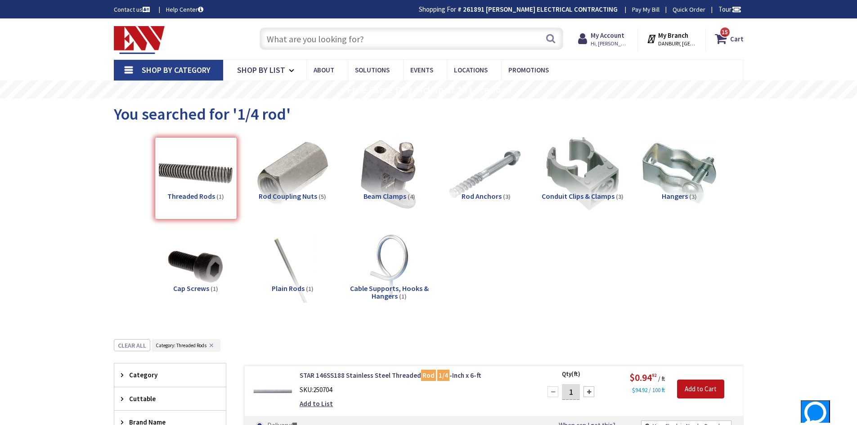
click at [354, 37] on input "text" at bounding box center [412, 38] width 304 height 23
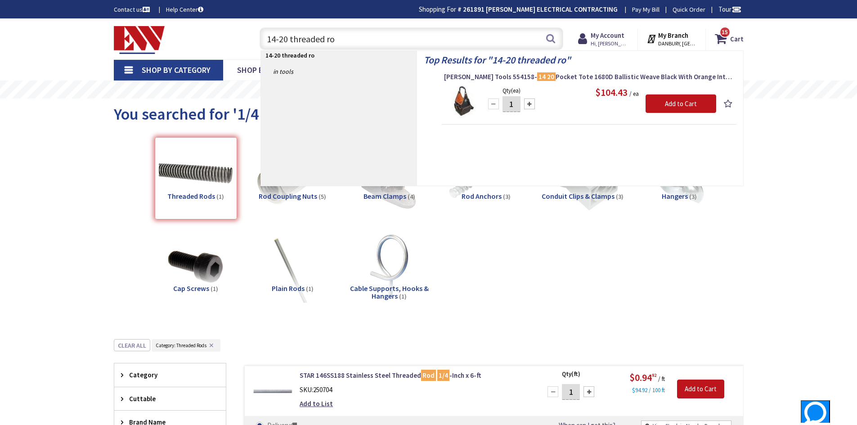
type input "14-20 threaded rod"
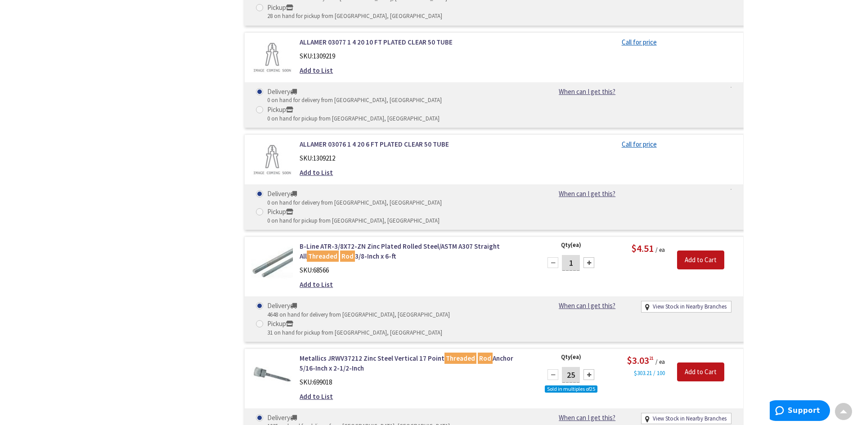
scroll to position [945, 0]
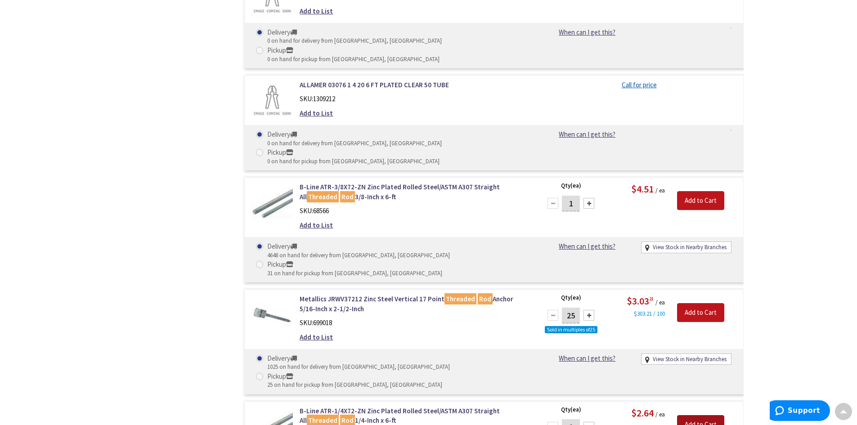
click at [702, 415] on input "Add to Cart" at bounding box center [700, 424] width 47 height 19
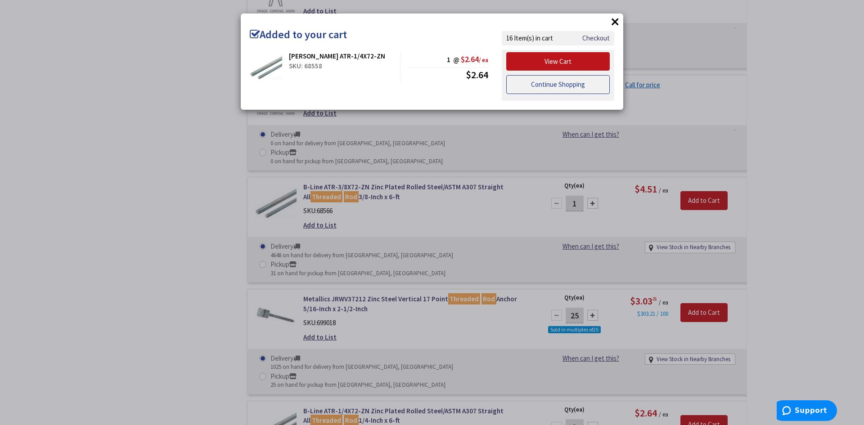
click at [551, 88] on link "Continue Shopping" at bounding box center [558, 84] width 104 height 19
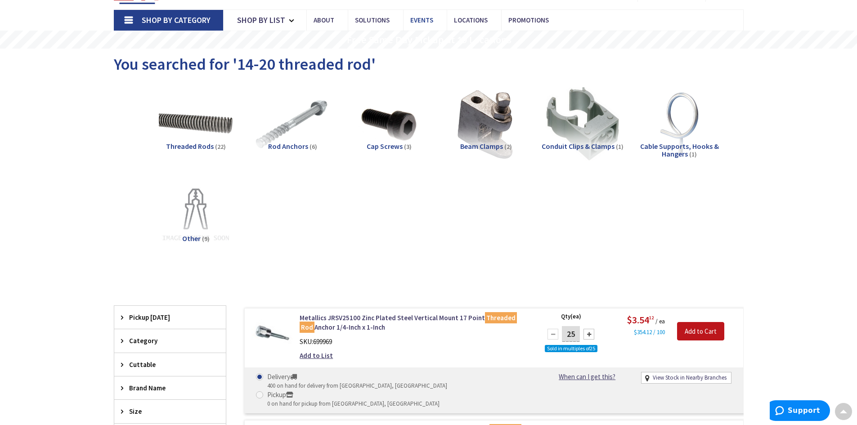
scroll to position [0, 0]
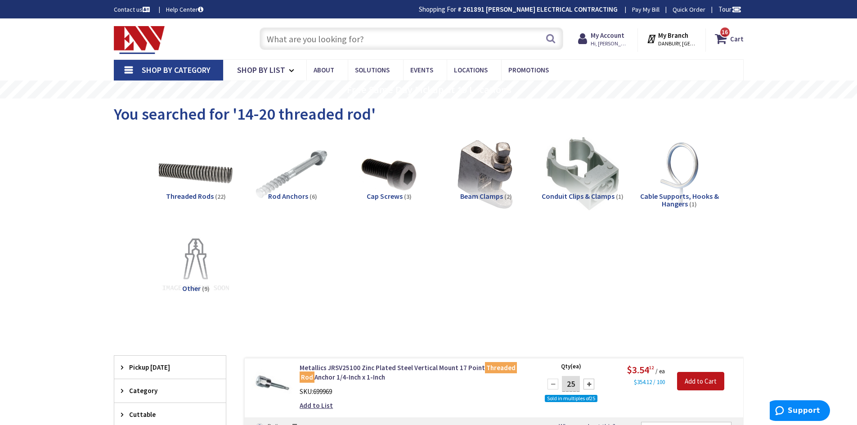
click at [398, 32] on input "text" at bounding box center [412, 38] width 304 height 23
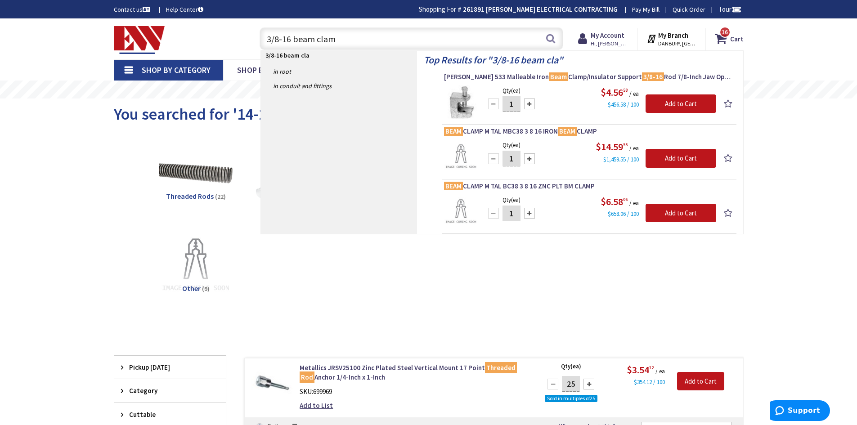
type input "3/8-16 beam clamp"
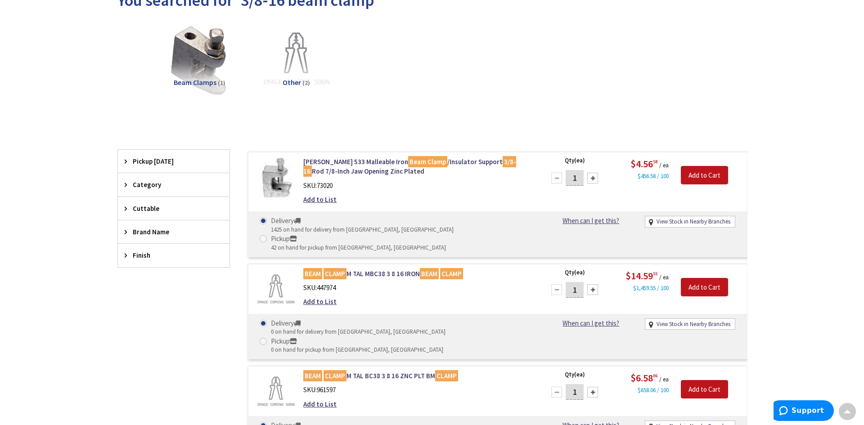
scroll to position [135, 0]
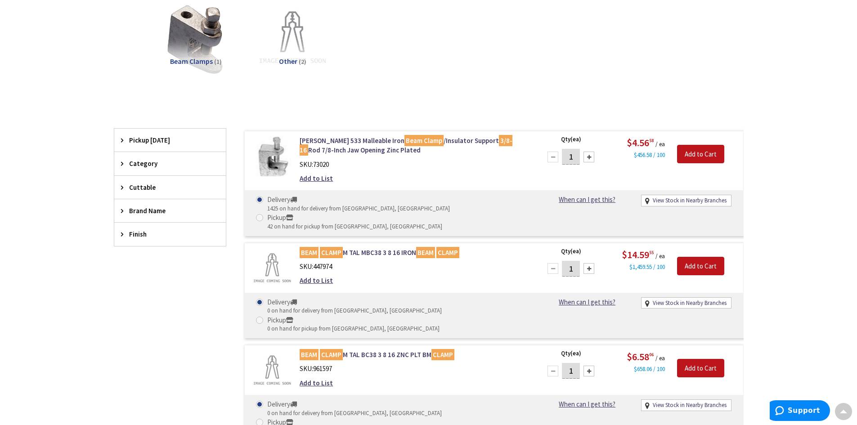
click at [589, 159] on div at bounding box center [589, 157] width 11 height 11
click at [589, 156] on div at bounding box center [589, 157] width 11 height 11
type input "4"
click at [700, 154] on input "Add to Cart" at bounding box center [700, 154] width 47 height 19
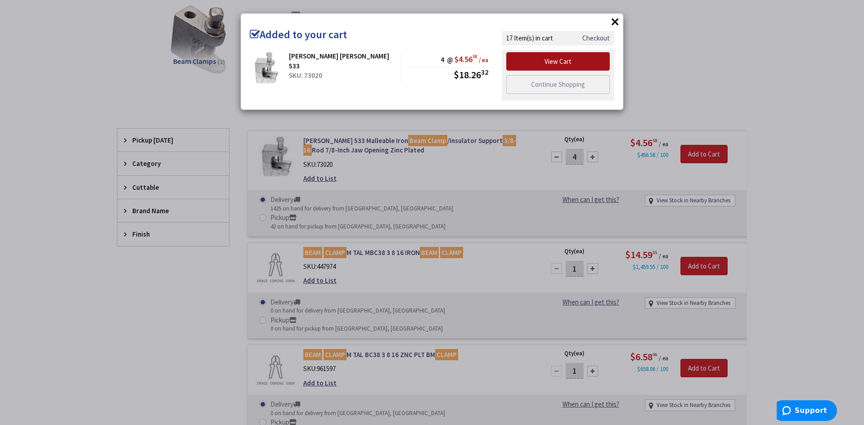
click at [561, 66] on link "View Cart" at bounding box center [558, 61] width 104 height 19
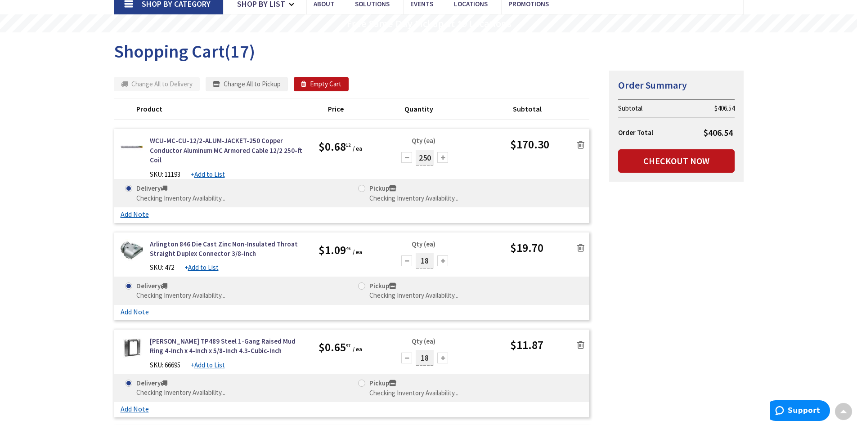
scroll to position [45, 0]
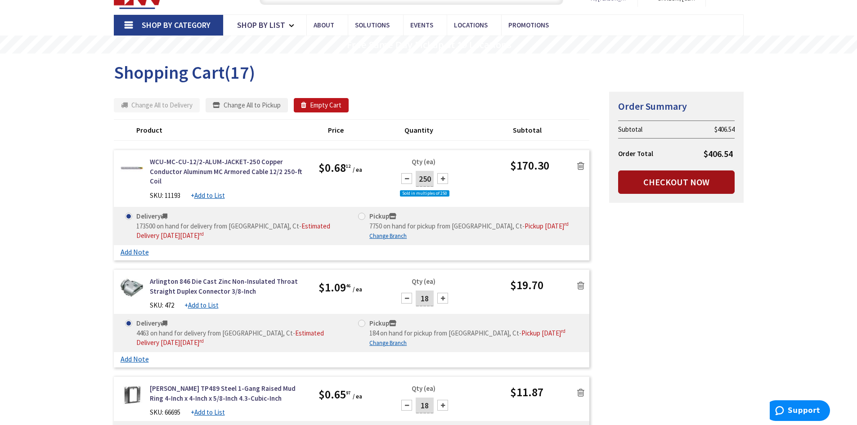
click at [653, 180] on link "Checkout Now" at bounding box center [676, 182] width 117 height 23
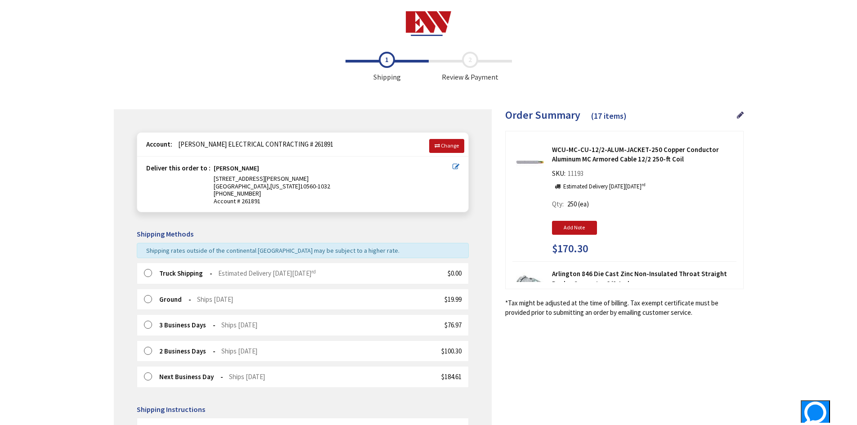
click at [163, 272] on strong "Truck Shipping" at bounding box center [185, 273] width 53 height 9
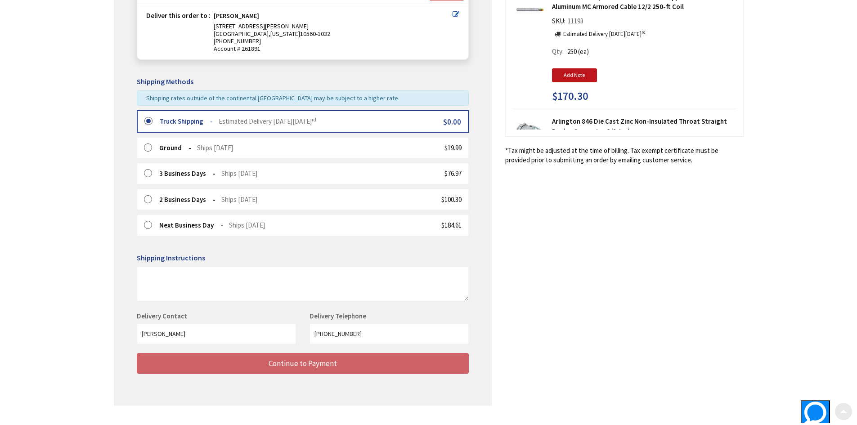
scroll to position [171, 0]
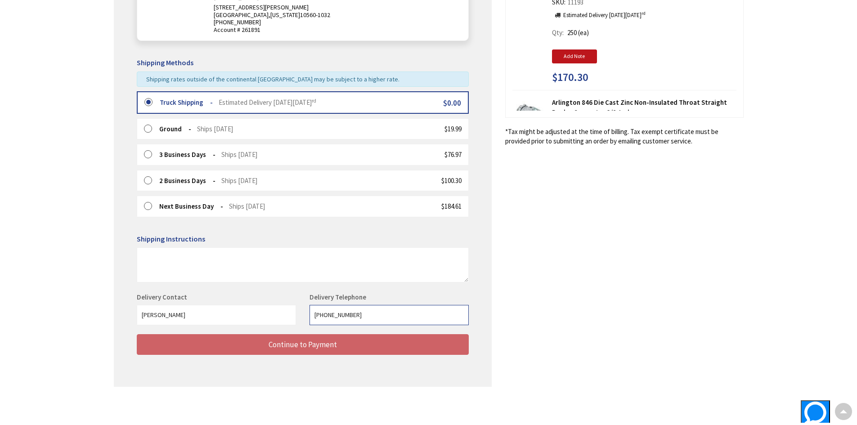
drag, startPoint x: 381, startPoint y: 316, endPoint x: 267, endPoint y: 318, distance: 114.3
click at [267, 318] on div "Delivery Contact [PERSON_NAME] Delivery Telephone [PHONE_NUMBER]" at bounding box center [303, 314] width 346 height 42
type input "9143842454"
click at [624, 341] on div "Shipping Review & Payment Estimated Total $406.54 17 Some items on your order a…" at bounding box center [429, 136] width 630 height 520
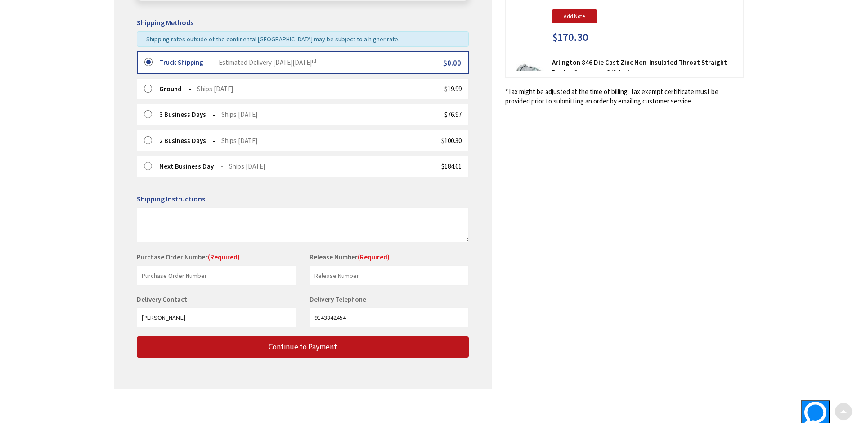
scroll to position [214, 0]
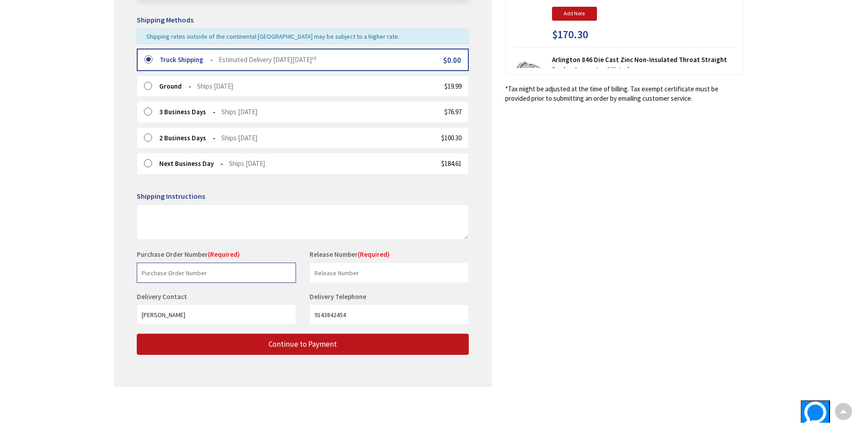
click at [221, 272] on input "text" at bounding box center [216, 273] width 159 height 20
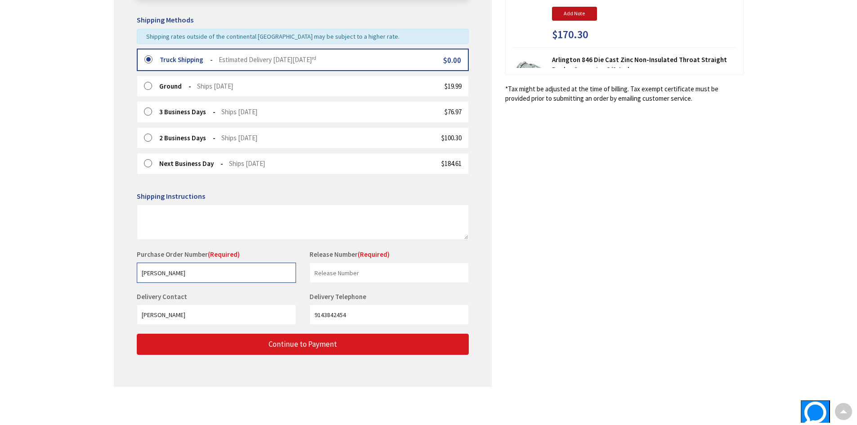
type input "[PERSON_NAME]"
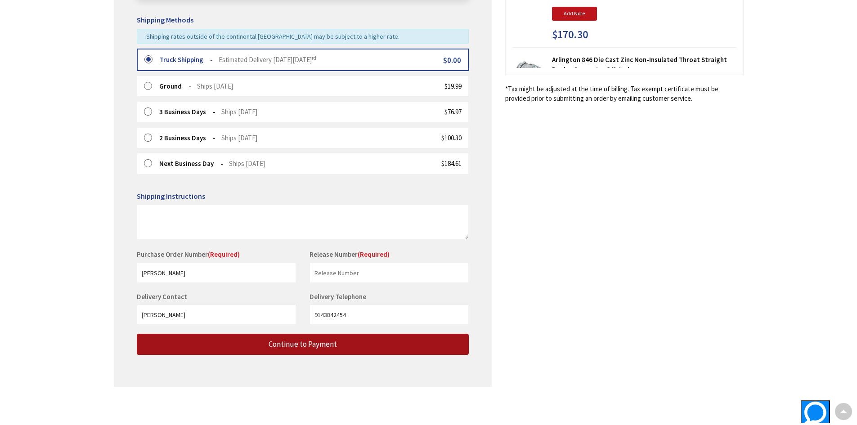
click at [273, 340] on span "Continue to Payment" at bounding box center [303, 344] width 68 height 10
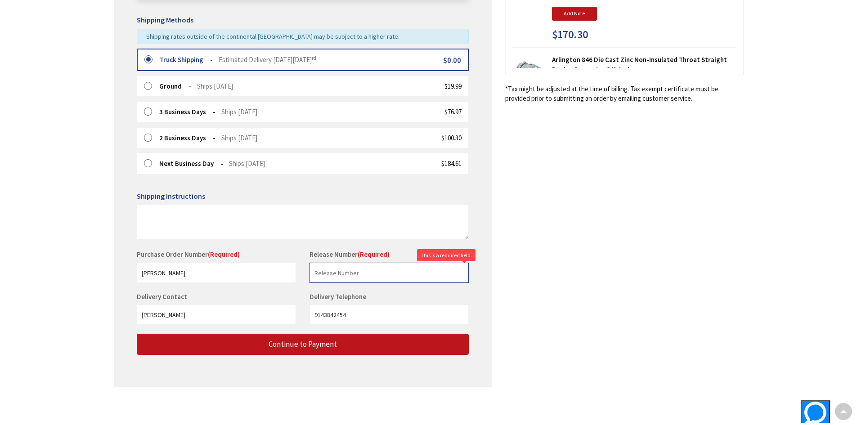
click at [370, 270] on input "text" at bounding box center [389, 273] width 159 height 20
type input "[PERSON_NAME]"
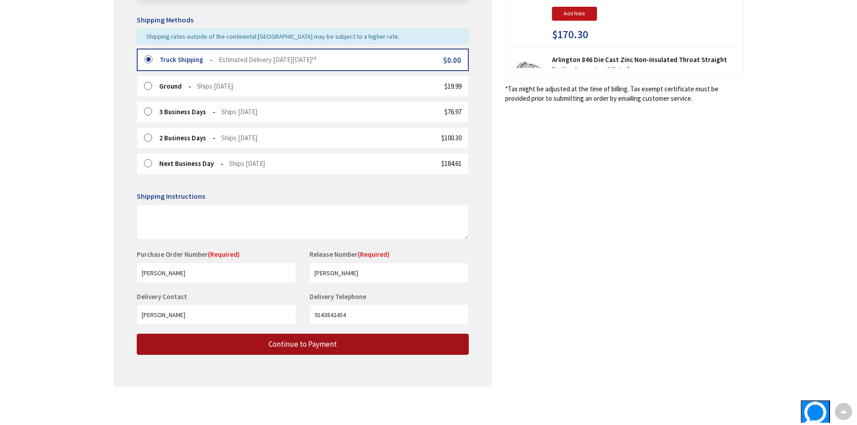
click at [372, 345] on button "Continue to Payment" at bounding box center [303, 344] width 332 height 21
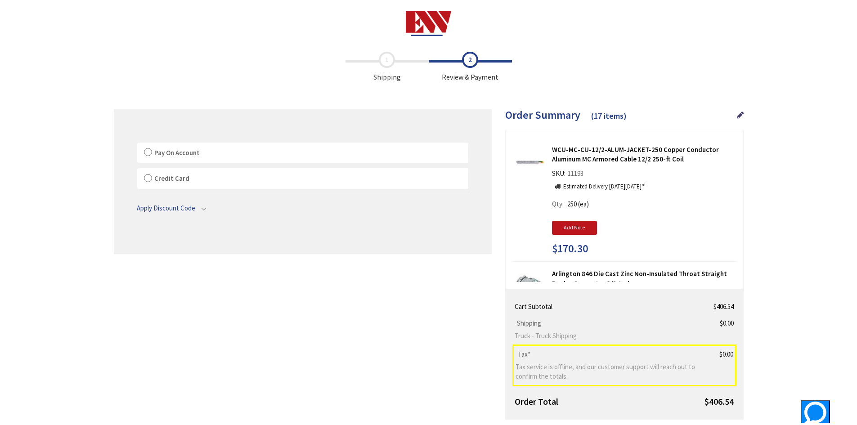
click at [144, 153] on label "Pay On Account" at bounding box center [302, 153] width 331 height 21
click at [137, 144] on input "Pay On Account" at bounding box center [137, 144] width 0 height 0
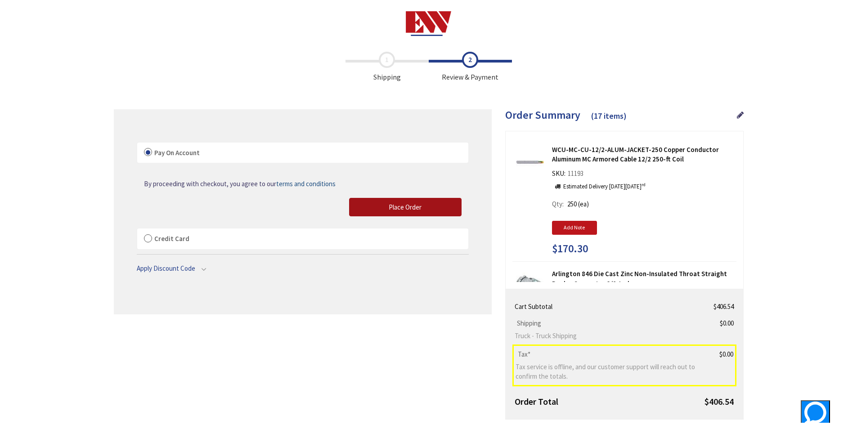
click at [379, 212] on button "Place Order" at bounding box center [405, 207] width 113 height 19
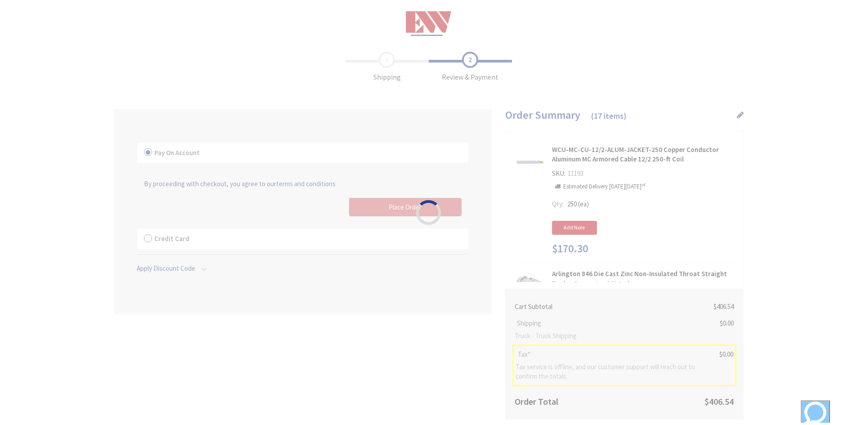
click at [265, 67] on div "Please wait..." at bounding box center [428, 212] width 857 height 425
